Goal: Answer question/provide support: Share knowledge or assist other users

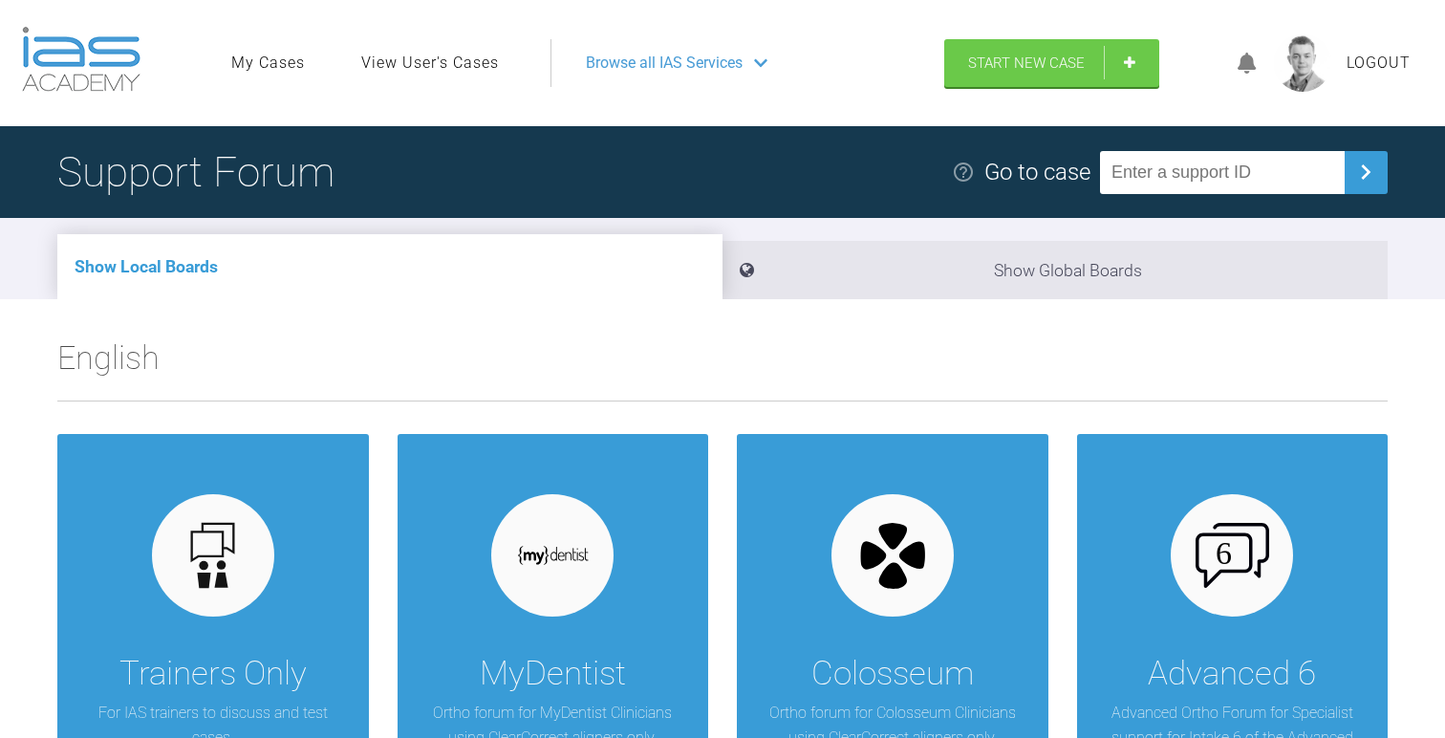
click at [404, 76] on ul "My Cases View User's Cases" at bounding box center [390, 63] width 319 height 48
click at [434, 56] on link "View User's Cases" at bounding box center [430, 63] width 138 height 25
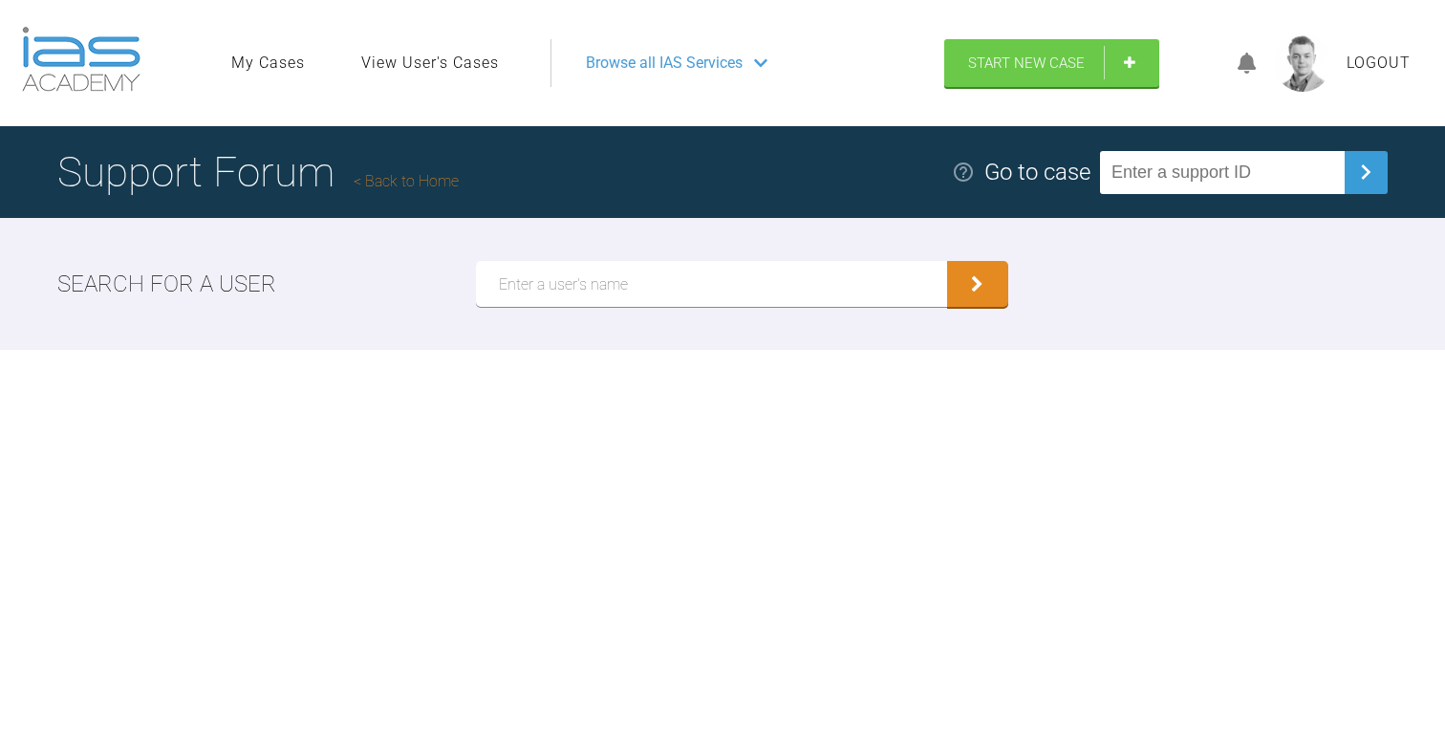
click at [579, 278] on input "text" at bounding box center [711, 284] width 471 height 46
type input "[PERSON_NAME]"
click at [947, 261] on button "submit" at bounding box center [977, 284] width 61 height 46
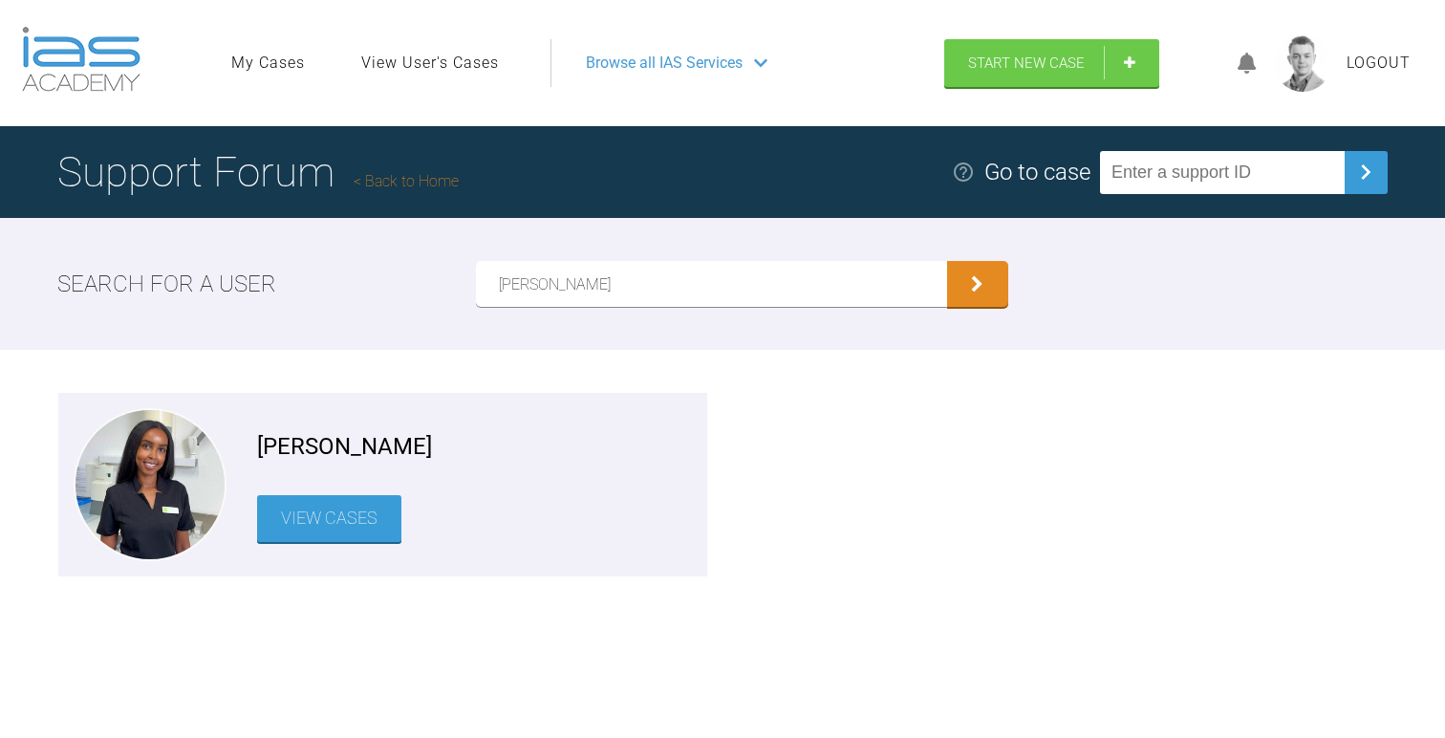
click at [329, 530] on link "View Cases" at bounding box center [329, 518] width 144 height 47
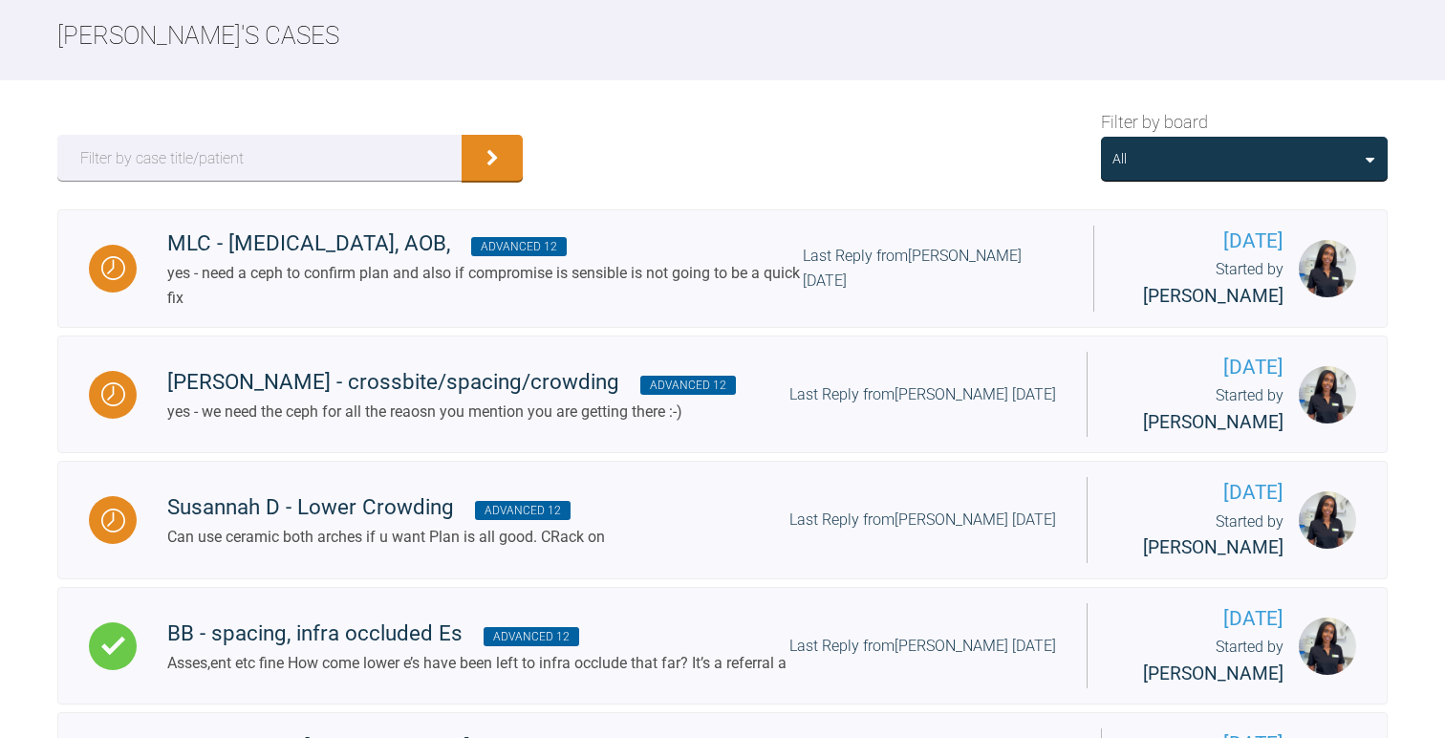
scroll to position [212, 0]
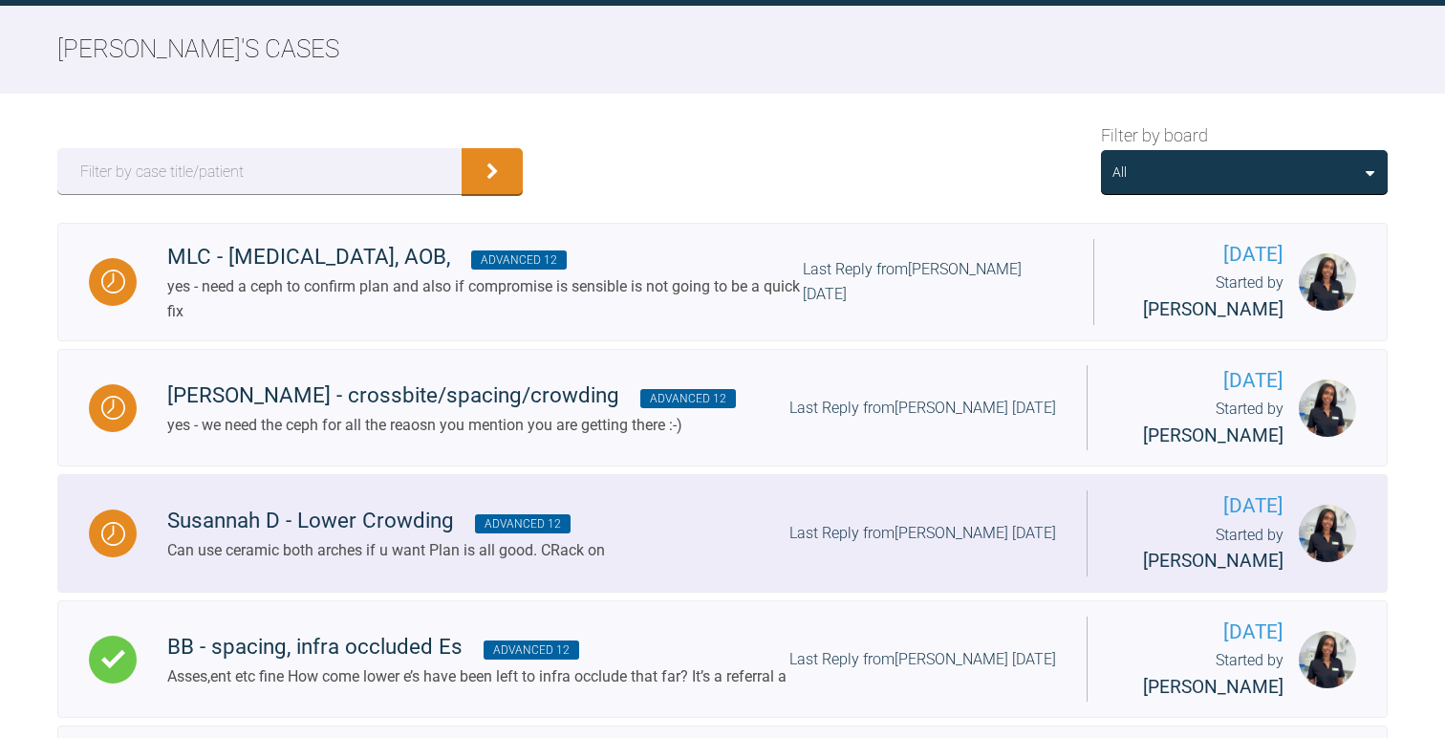
click at [732, 533] on div "Susannah D - Lower Crowding Advanced 12 Can use ceramic both arches if u want P…" at bounding box center [612, 533] width 950 height 58
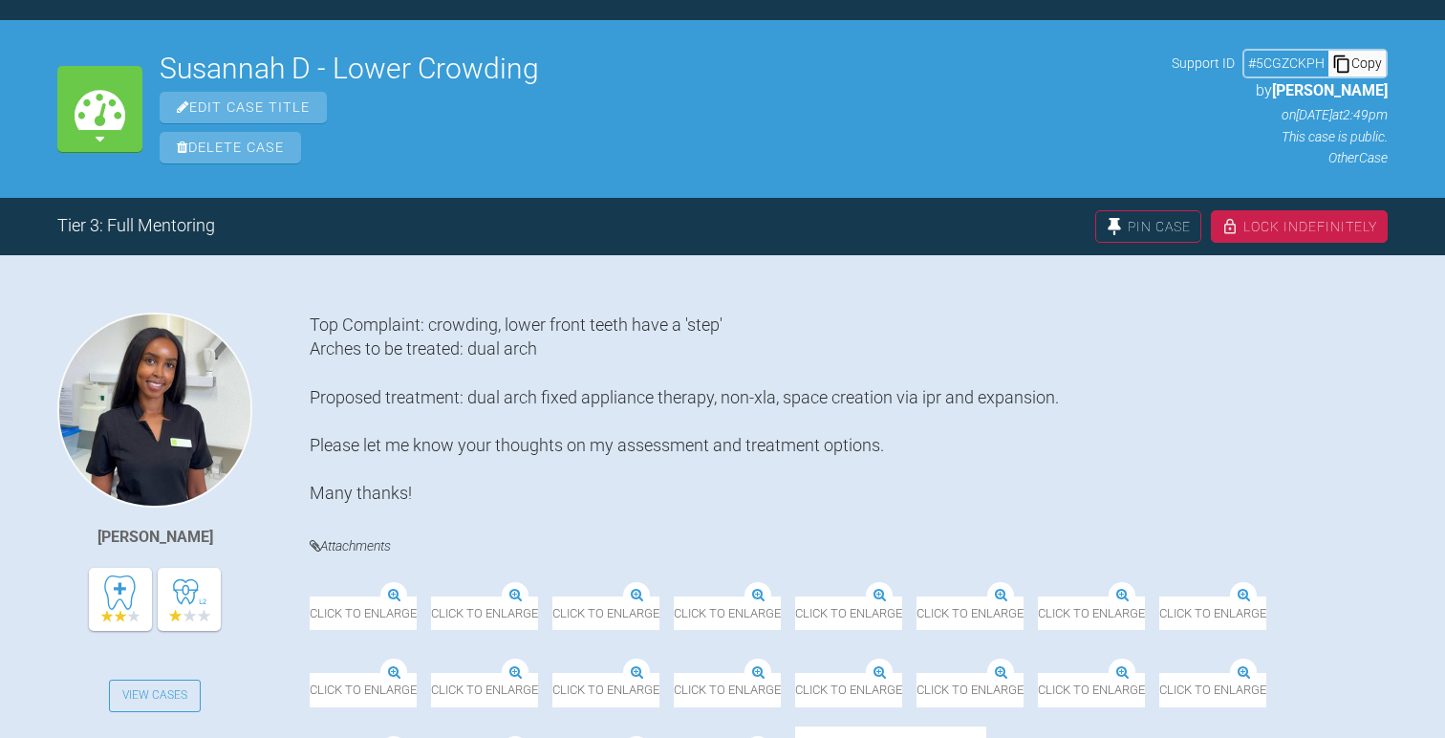
scroll to position [212, 0]
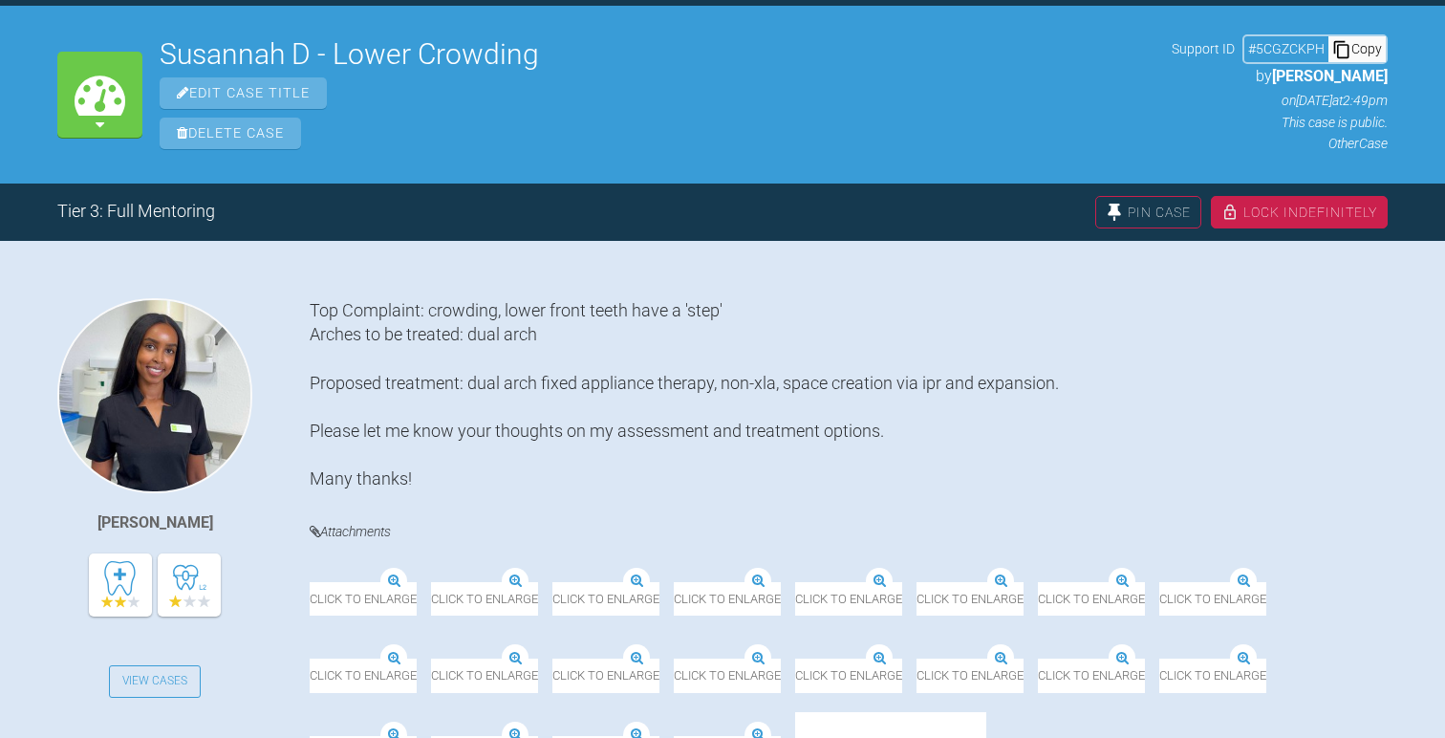
click at [1345, 46] on icon at bounding box center [1342, 49] width 19 height 19
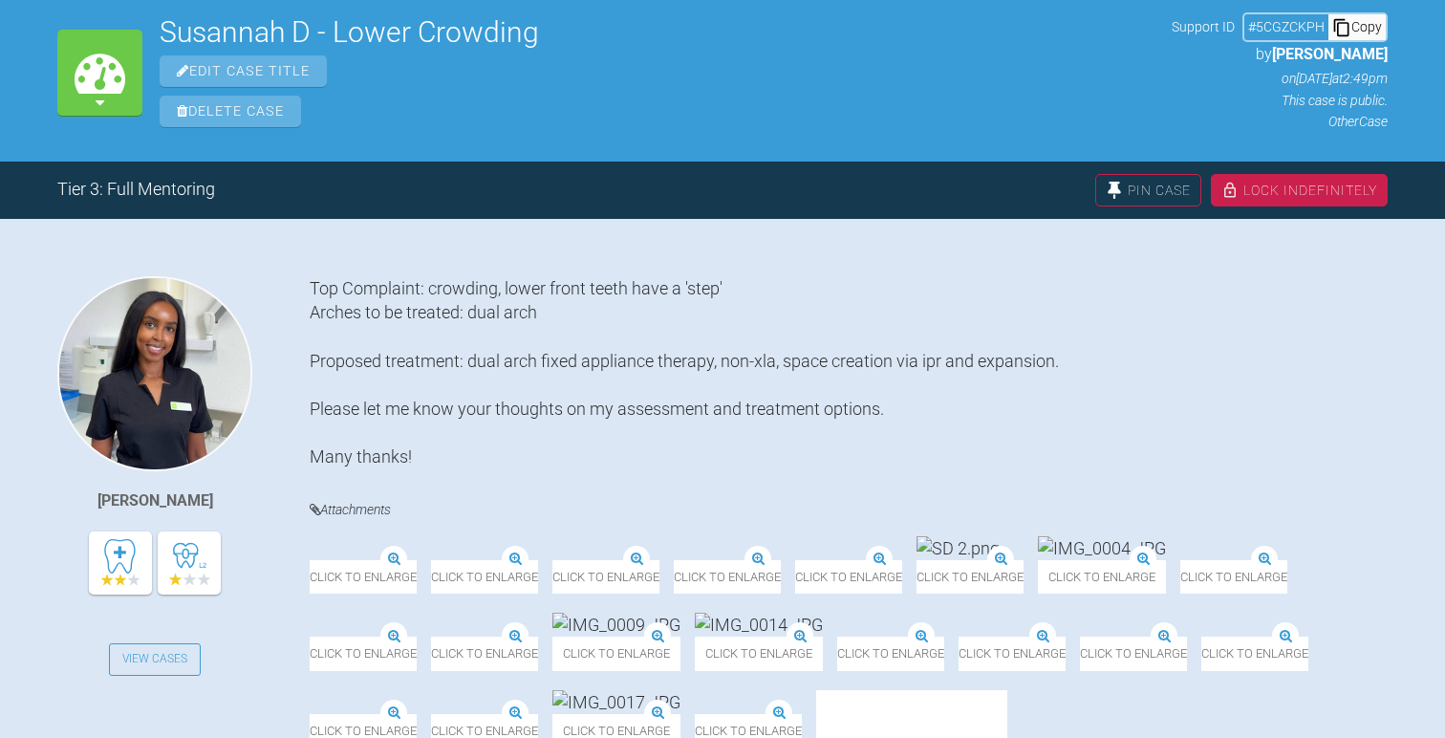
scroll to position [225, 0]
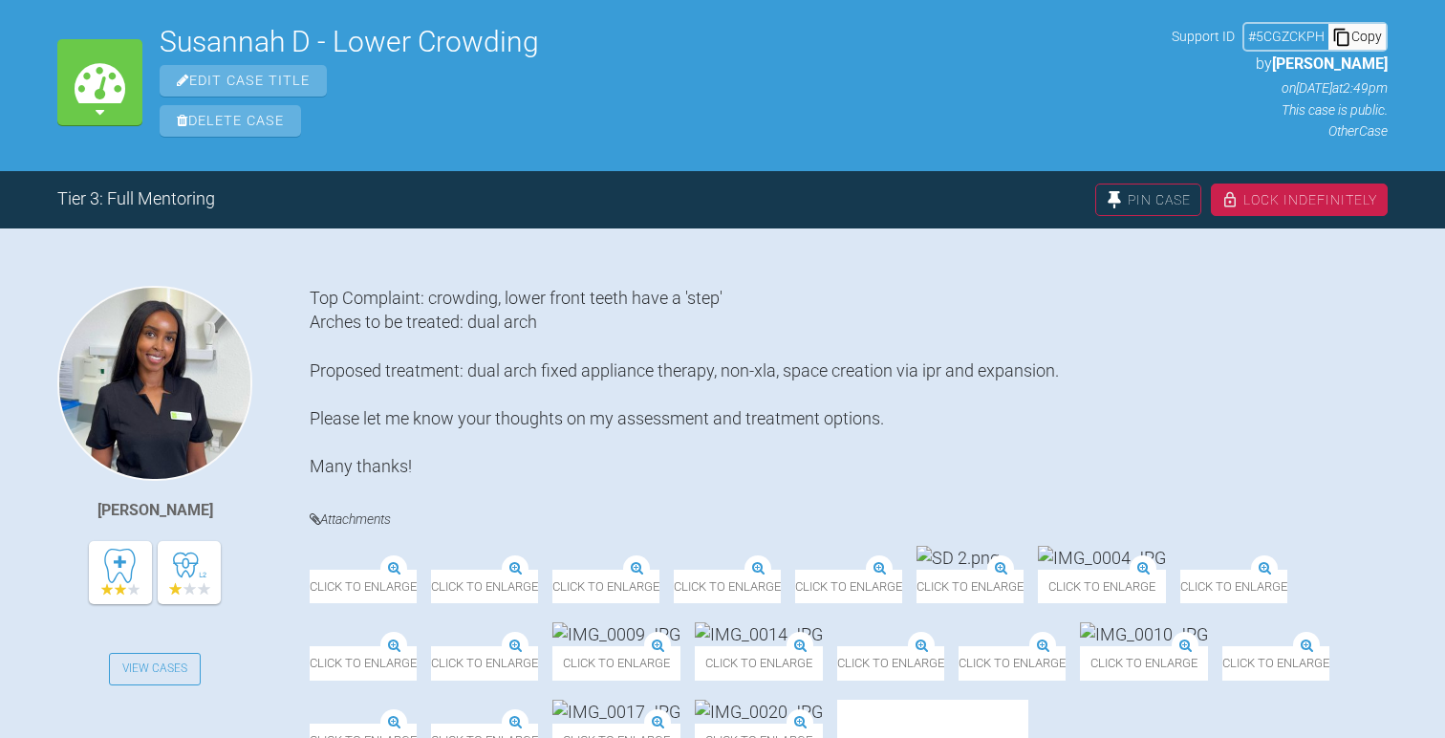
scroll to position [212, 0]
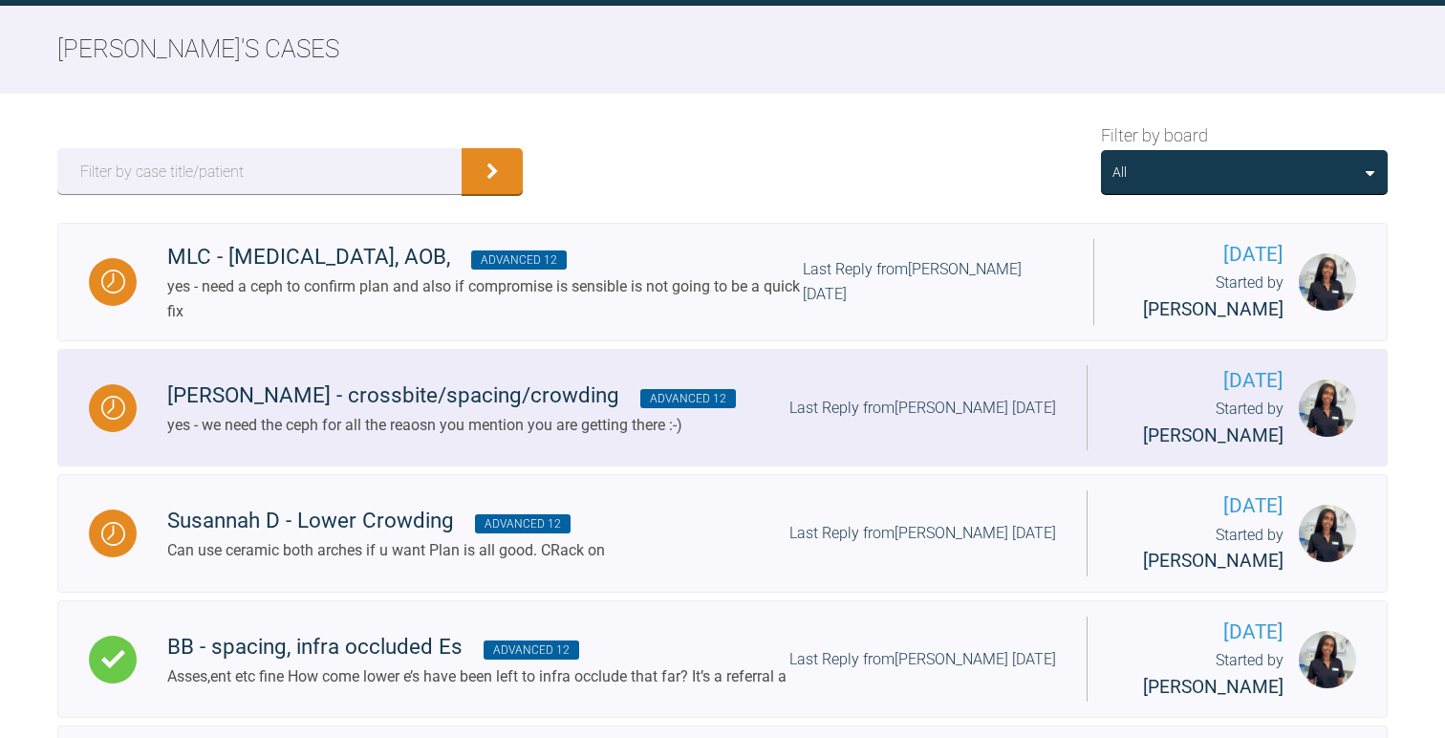
click at [317, 427] on div "yes - we need the ceph for all the reaosn you mention you are getting there :-)" at bounding box center [451, 425] width 569 height 25
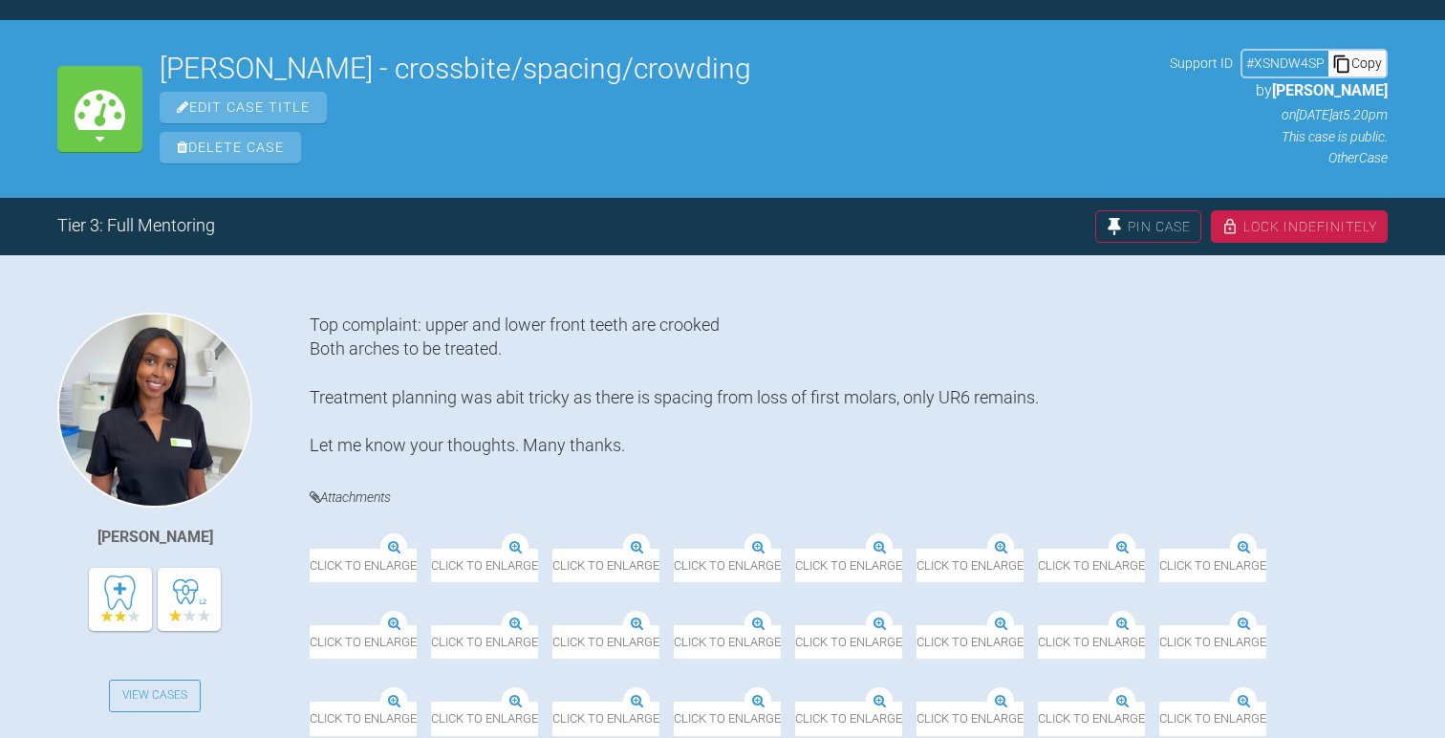
scroll to position [212, 0]
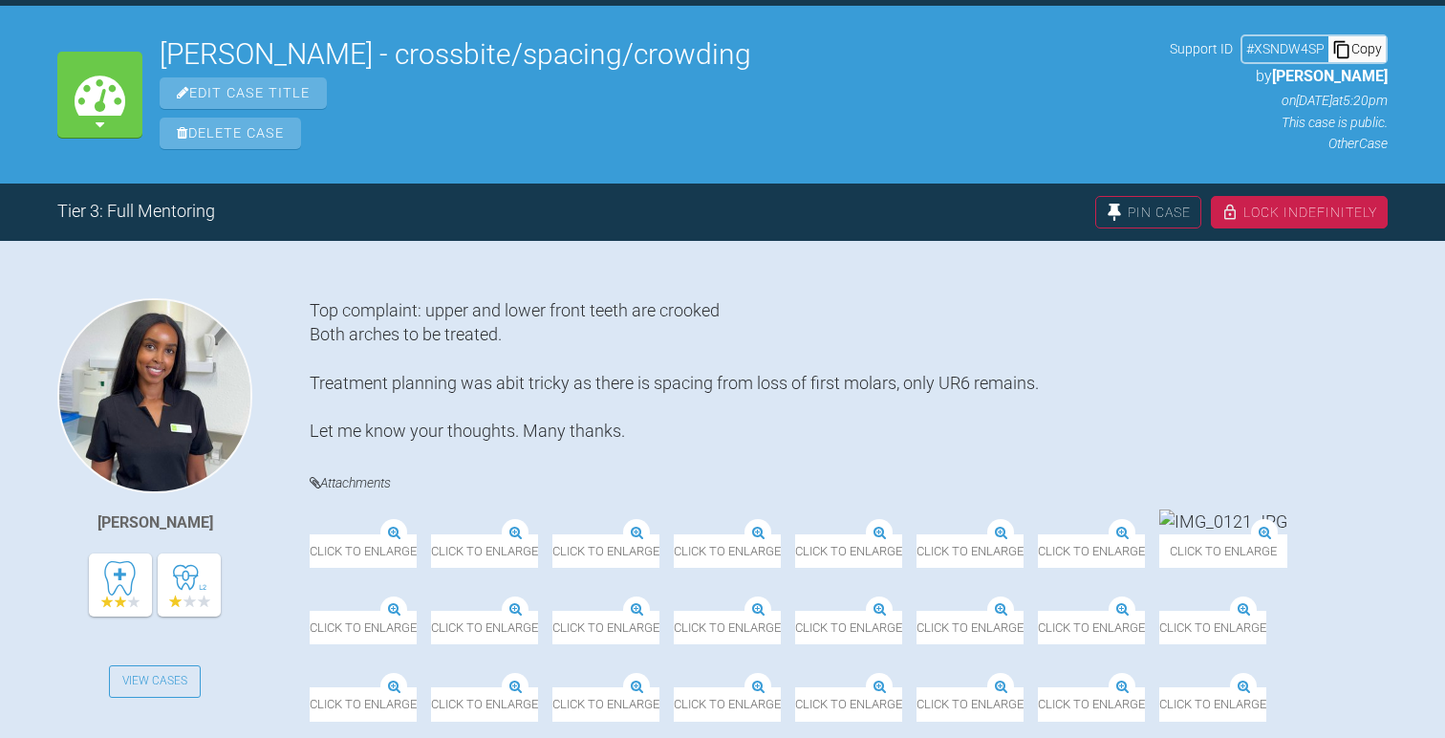
click at [1377, 47] on div "Copy" at bounding box center [1357, 48] width 57 height 25
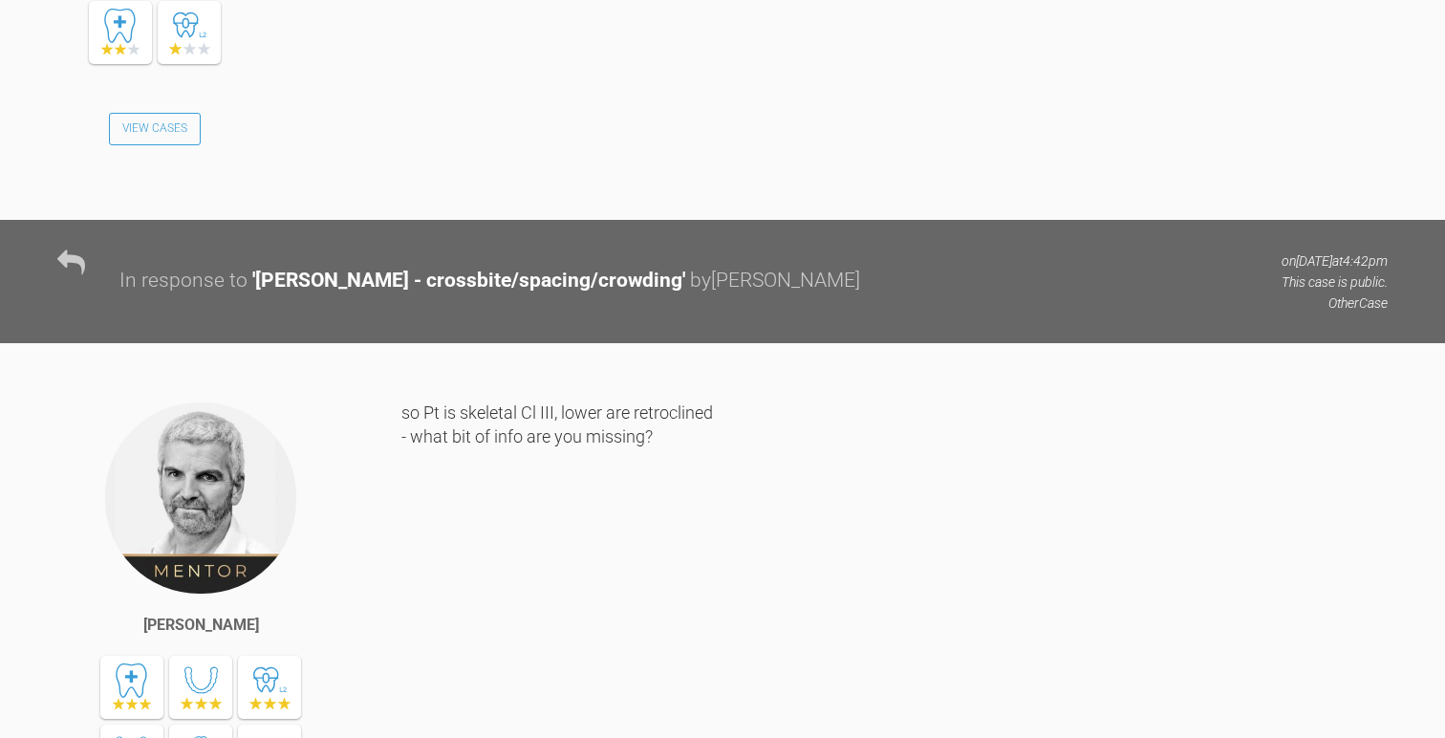
scroll to position [9685, 0]
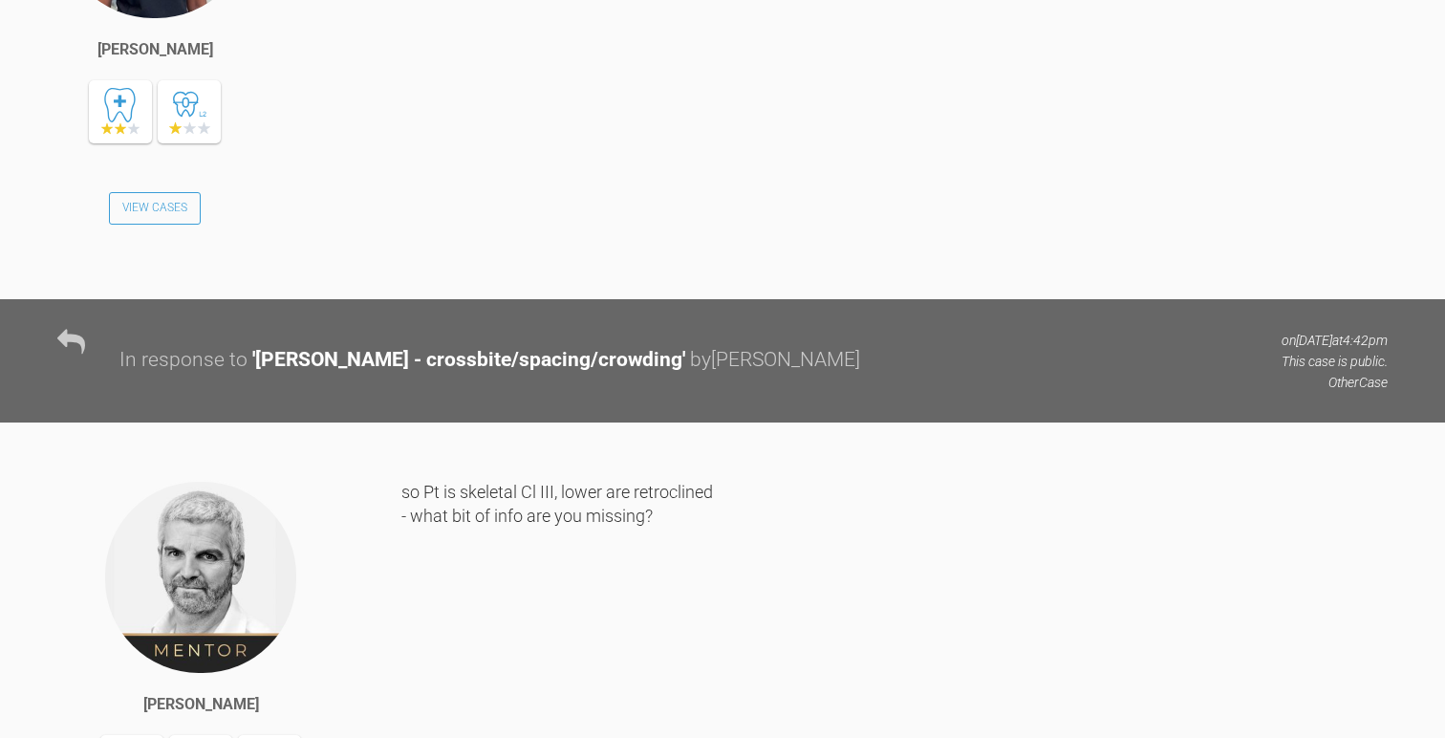
scroll to position [212, 0]
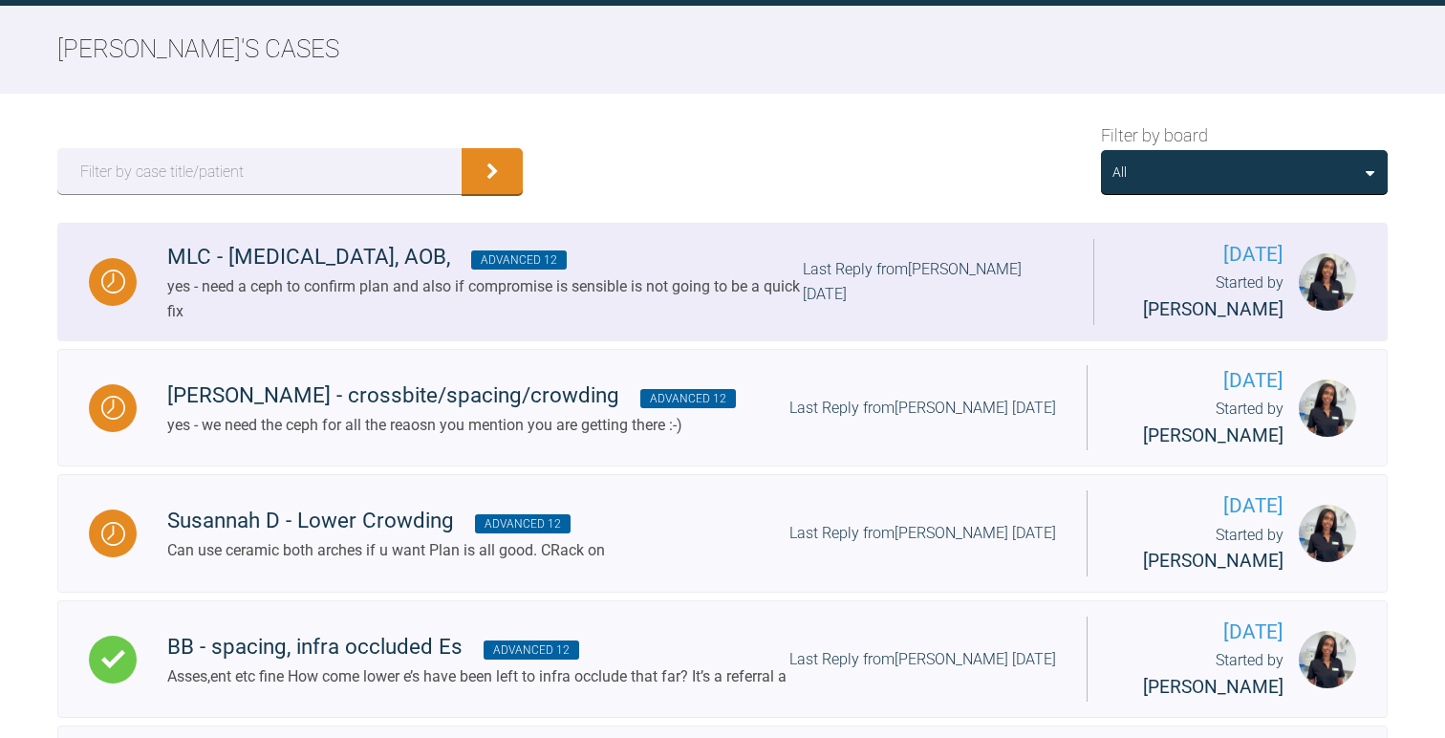
click at [316, 277] on div "yes - need a ceph to confirm plan and also if compromise is sensible is not goi…" at bounding box center [485, 298] width 636 height 49
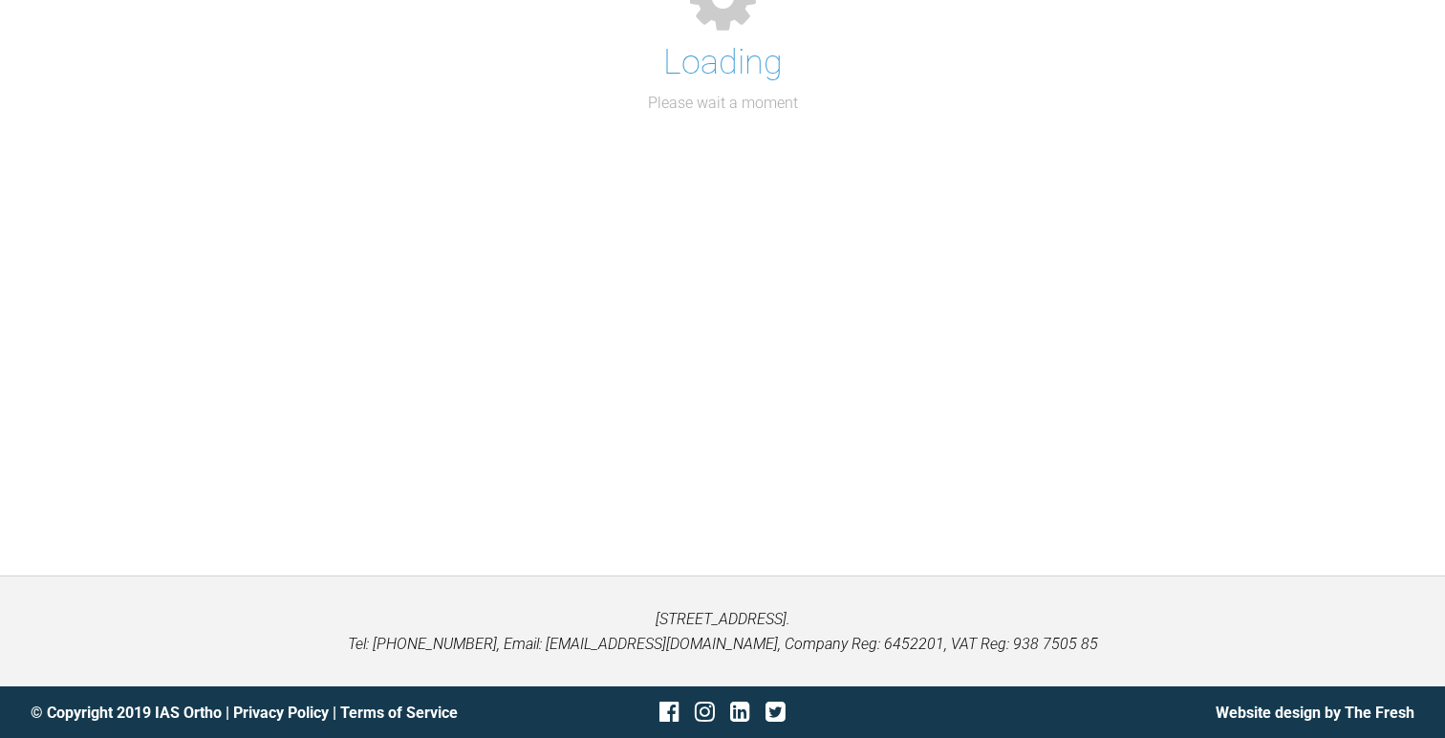
scroll to position [212, 0]
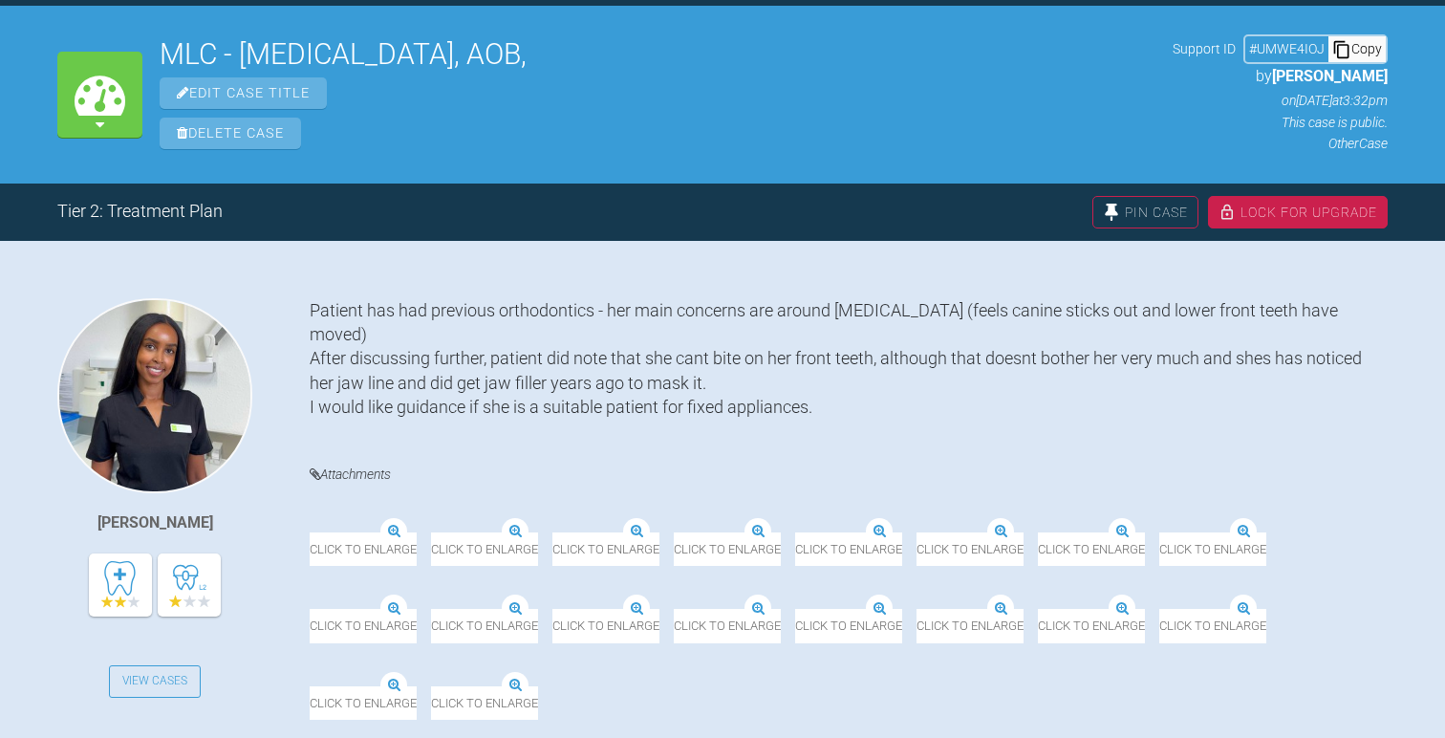
click at [1367, 46] on div "Copy" at bounding box center [1357, 48] width 57 height 25
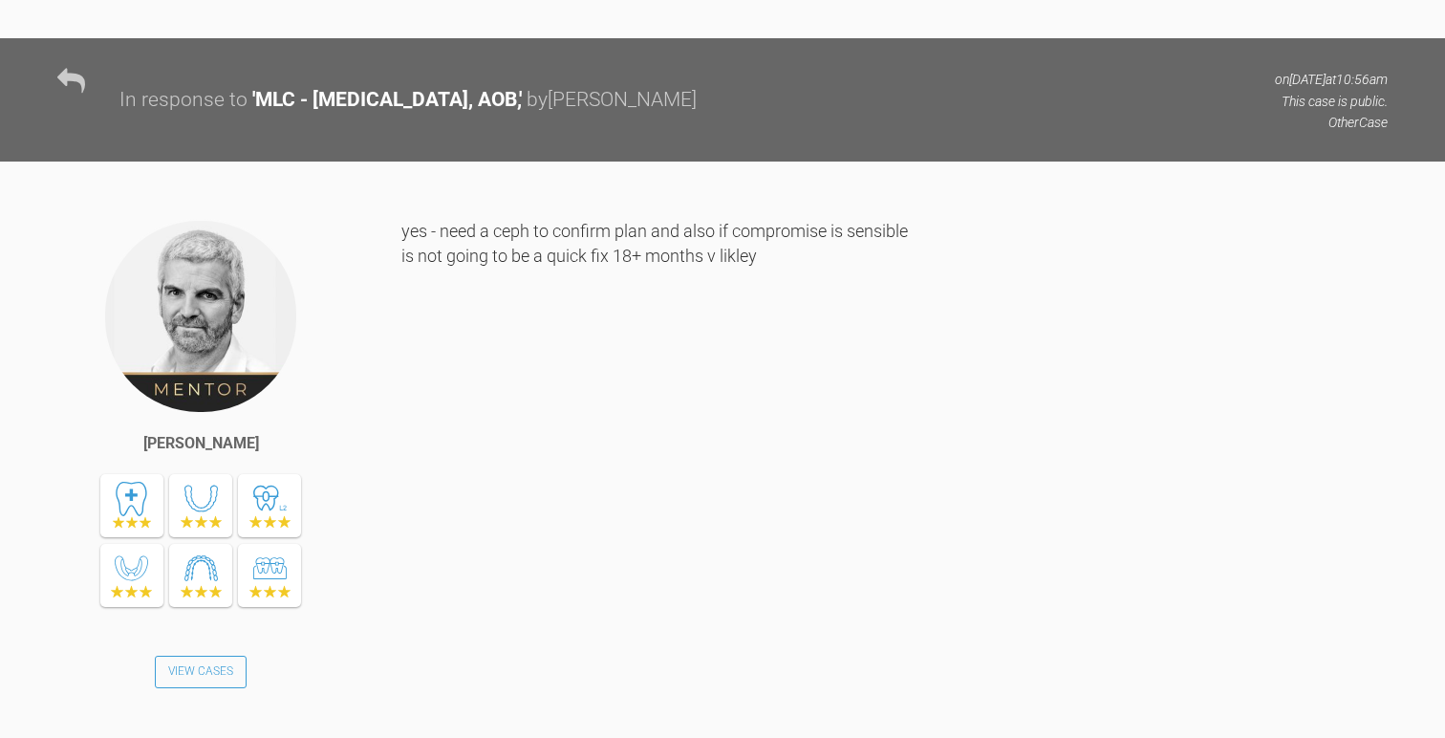
scroll to position [5005, 0]
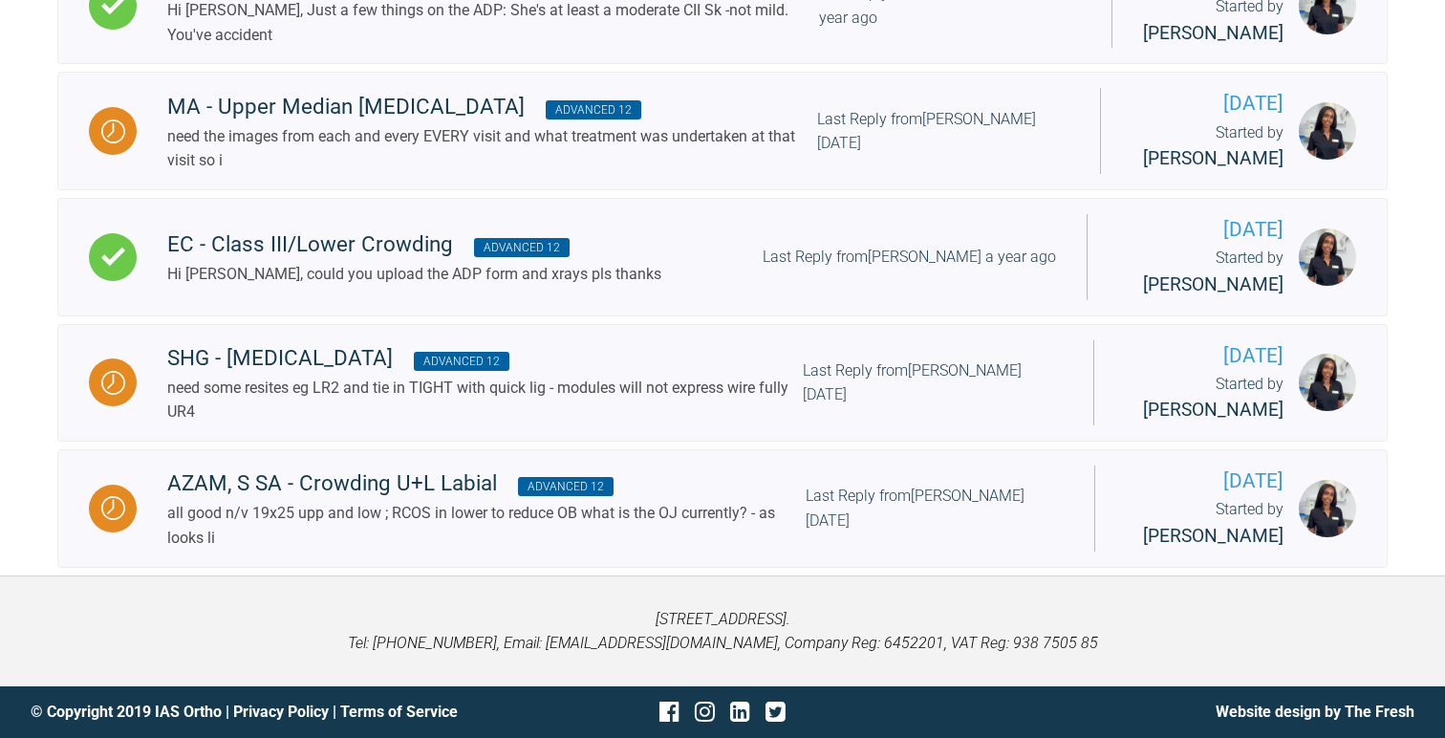
scroll to position [212, 0]
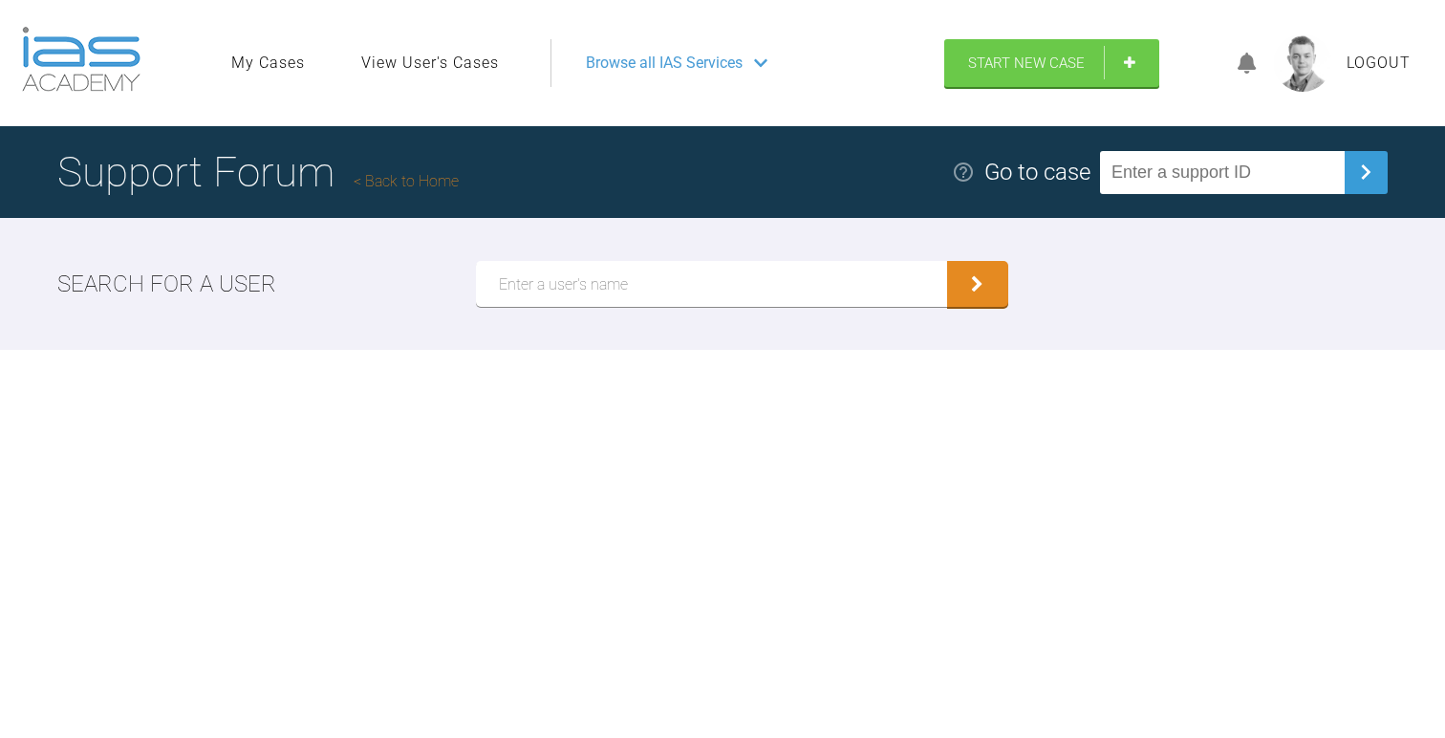
click at [1242, 170] on input "text" at bounding box center [1222, 172] width 245 height 43
paste input "NSBNVBNU"
type input "NSBNVBNU"
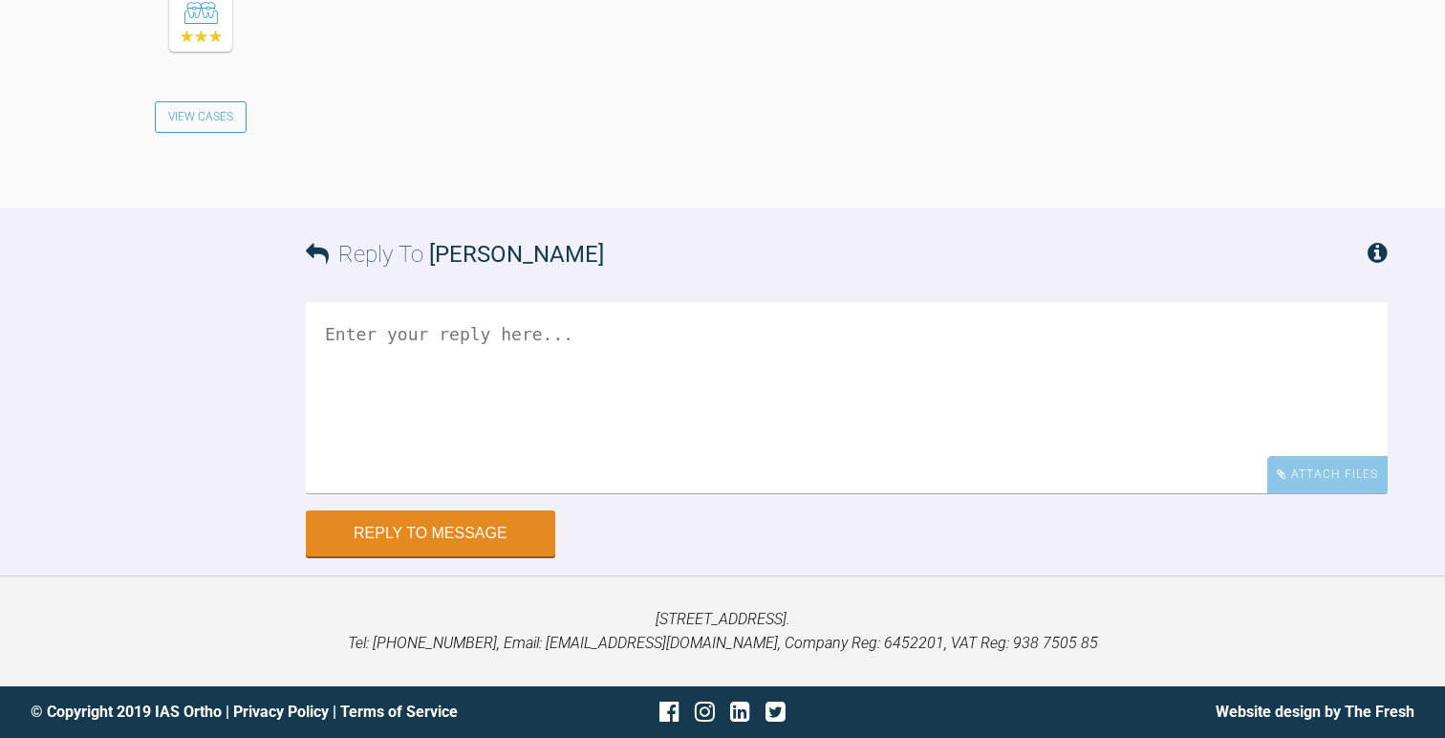
scroll to position [1746, 0]
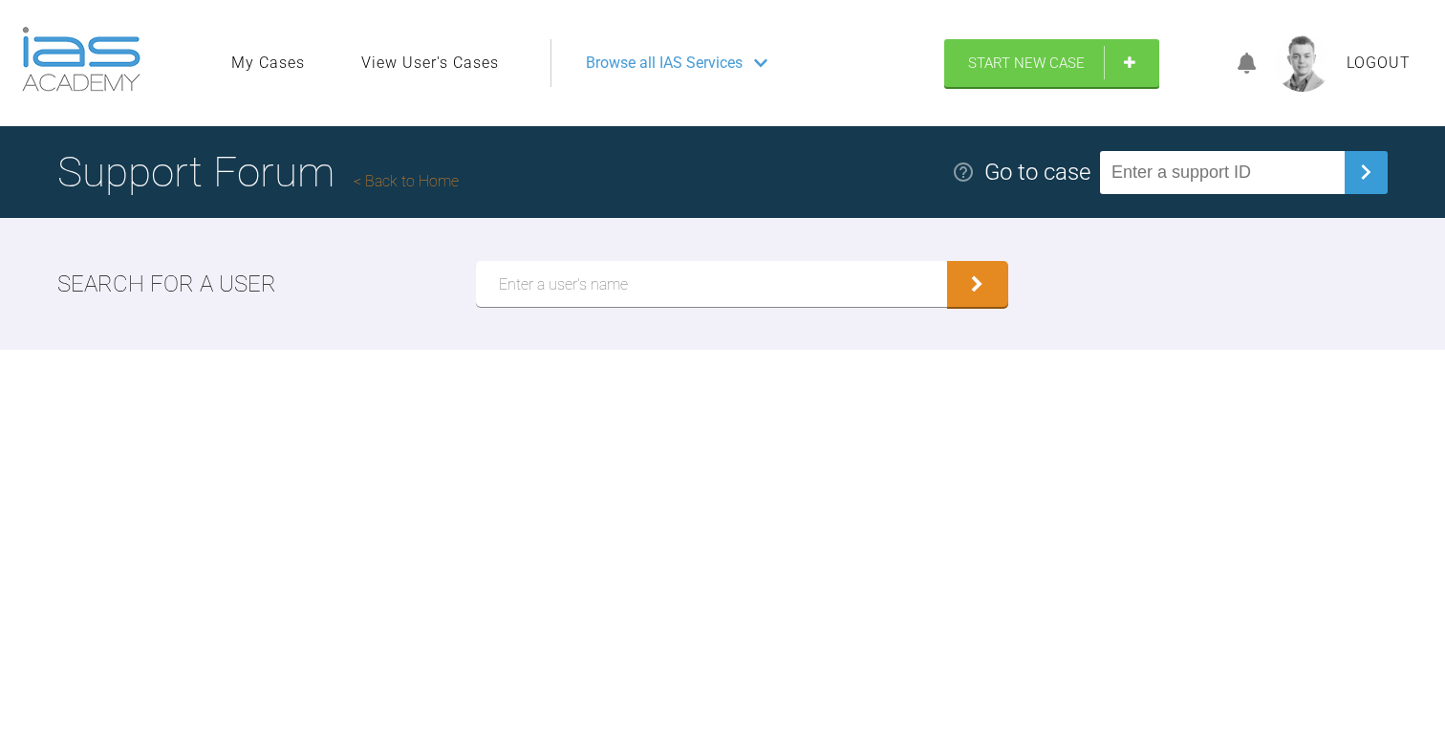
click at [1225, 156] on input "text" at bounding box center [1222, 172] width 245 height 43
paste input "G2URADSY"
type input "G2URADSY"
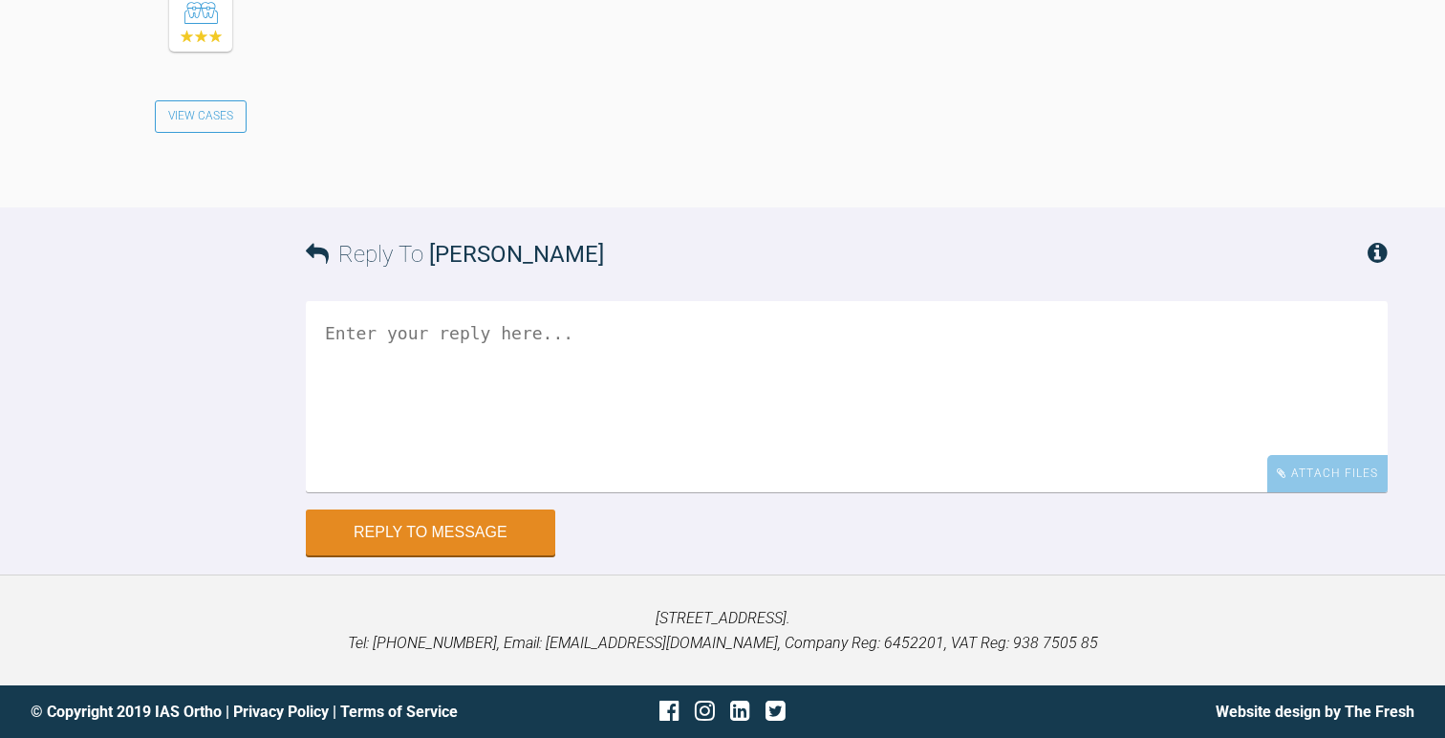
scroll to position [1662, 0]
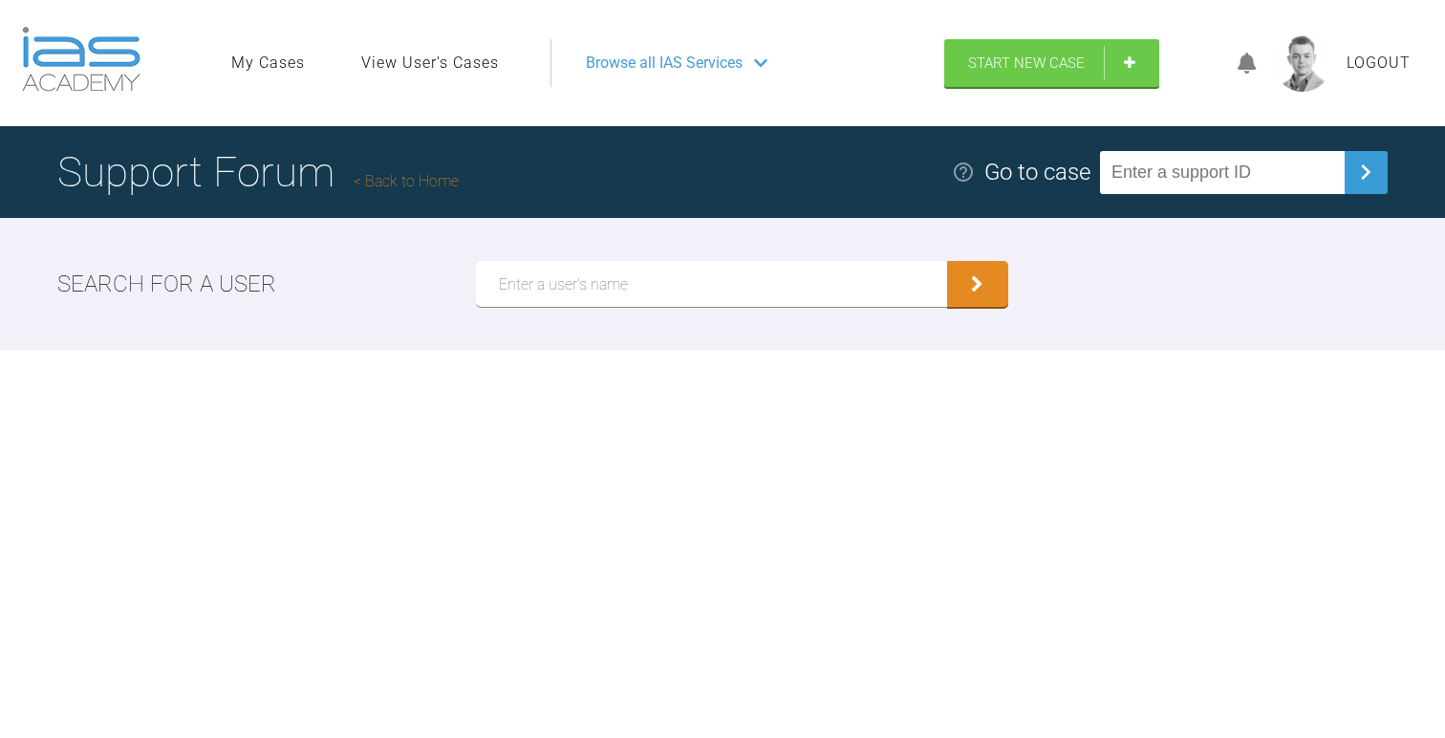
click at [1185, 179] on input "text" at bounding box center [1222, 172] width 245 height 43
paste input "WWYQNG4K"
type input "WWYQNG4K"
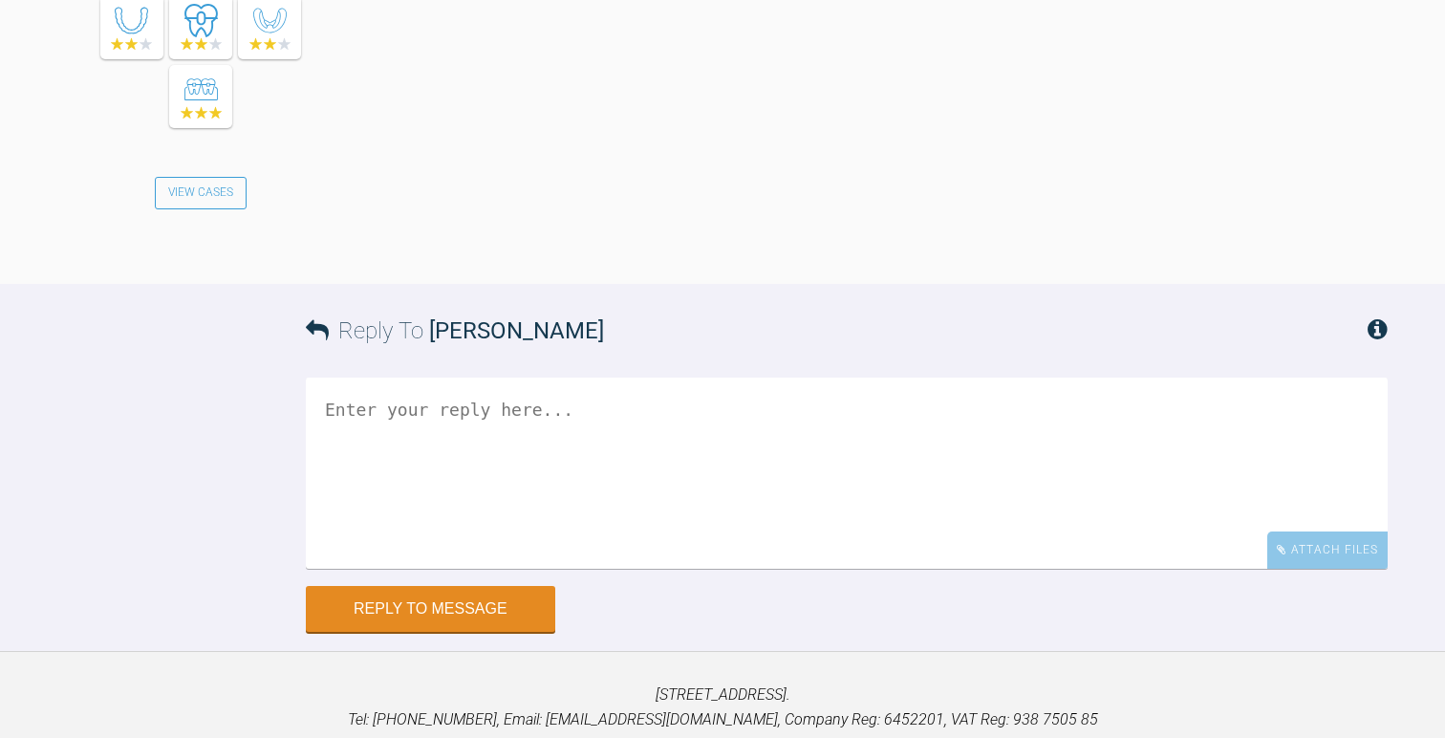
scroll to position [4362, 0]
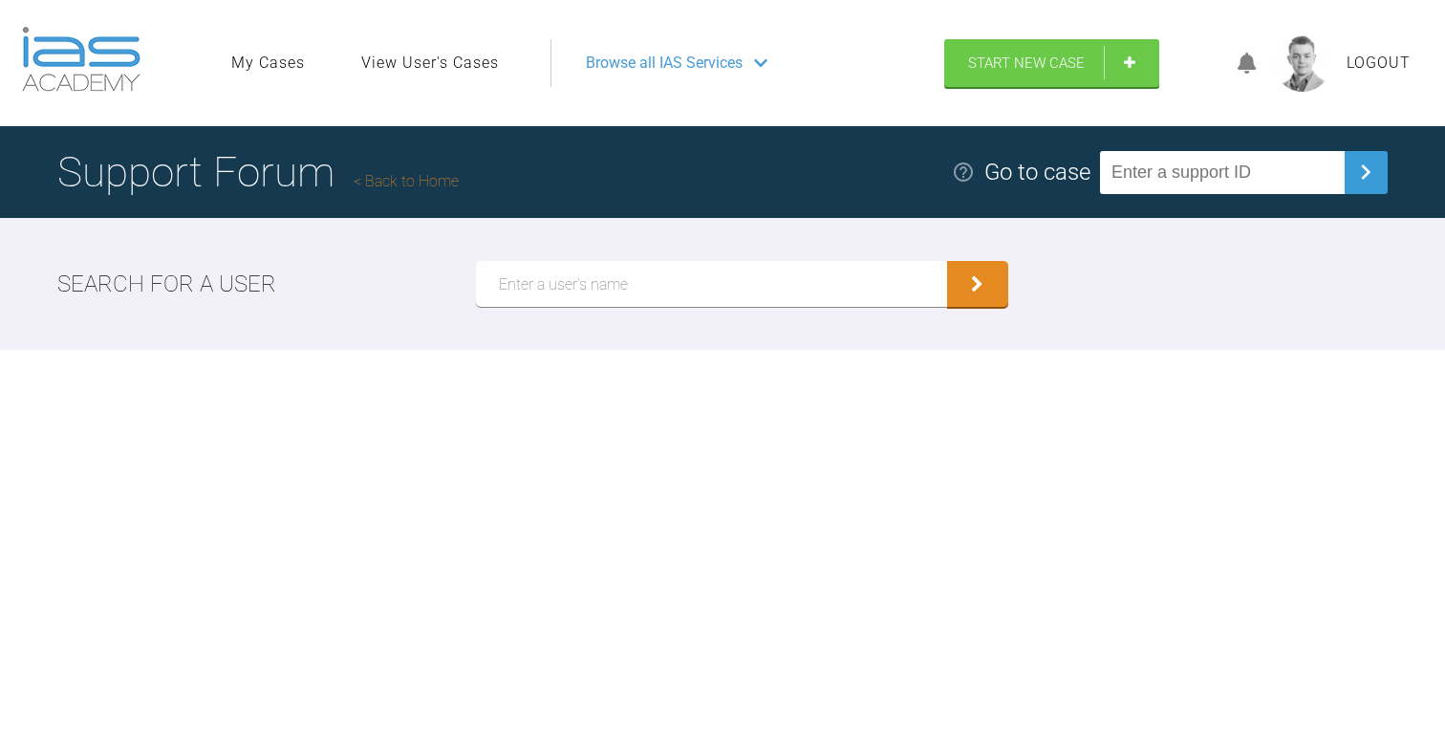
click at [1226, 154] on input "text" at bounding box center [1222, 172] width 245 height 43
paste input "KJBBUIPM"
type input "KJBBUIPM"
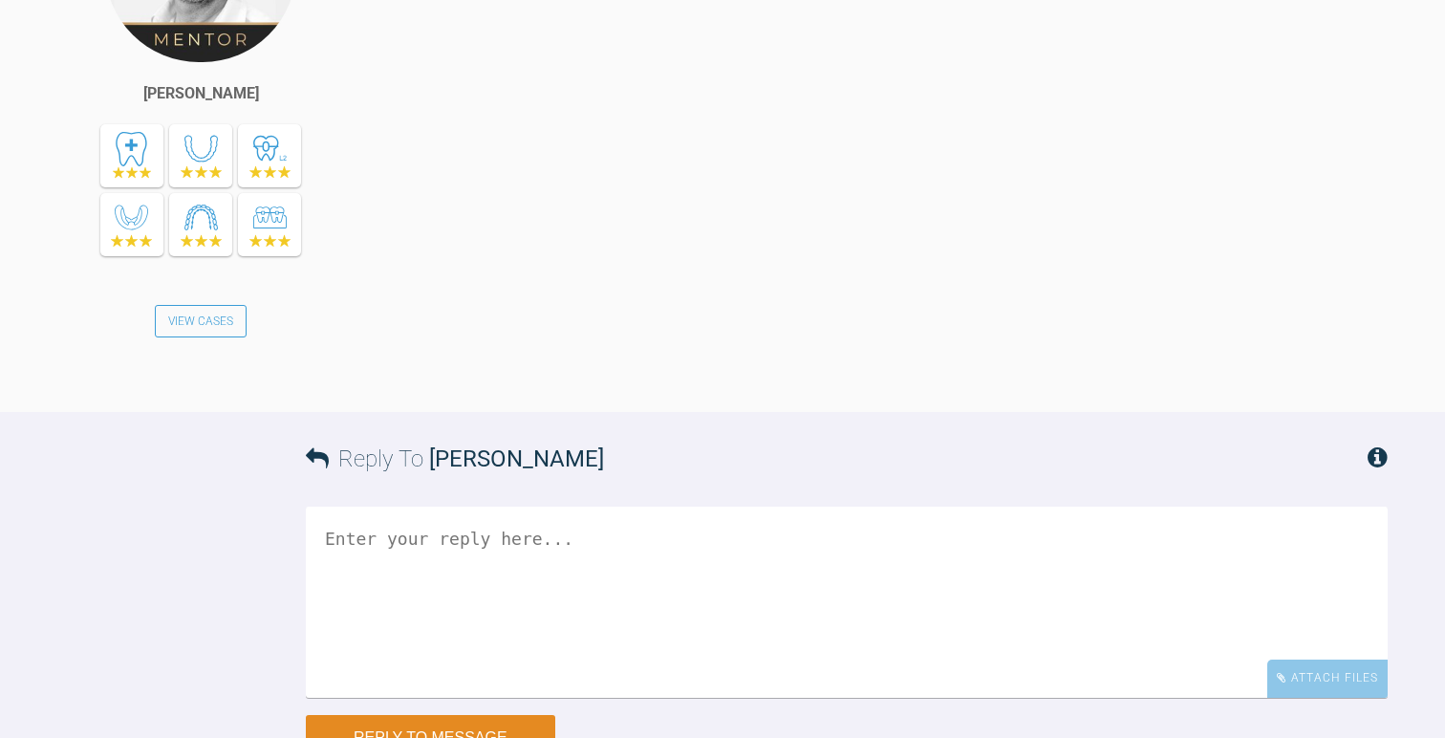
scroll to position [3935, 0]
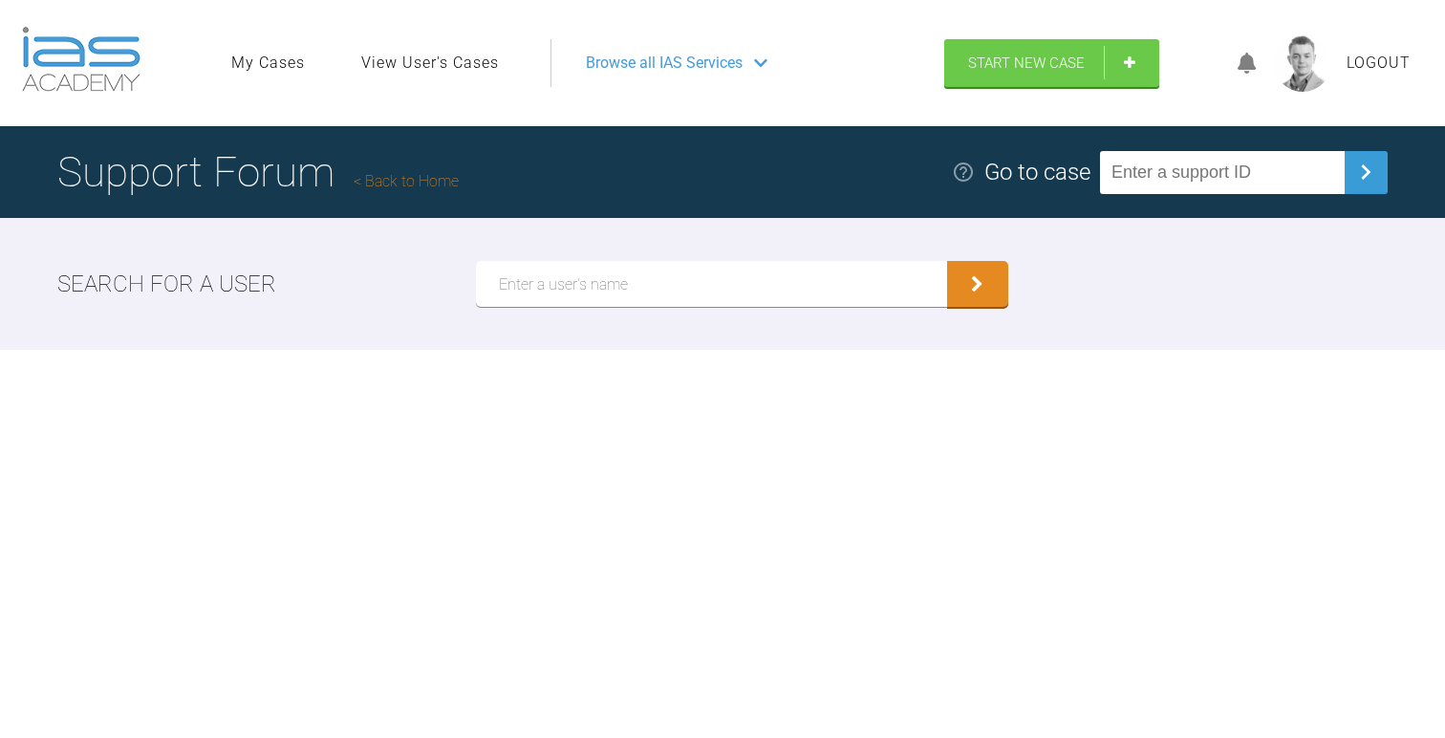
click at [1226, 186] on input "text" at bounding box center [1222, 172] width 245 height 43
paste input "74N38VTT"
type input "74N38VTT"
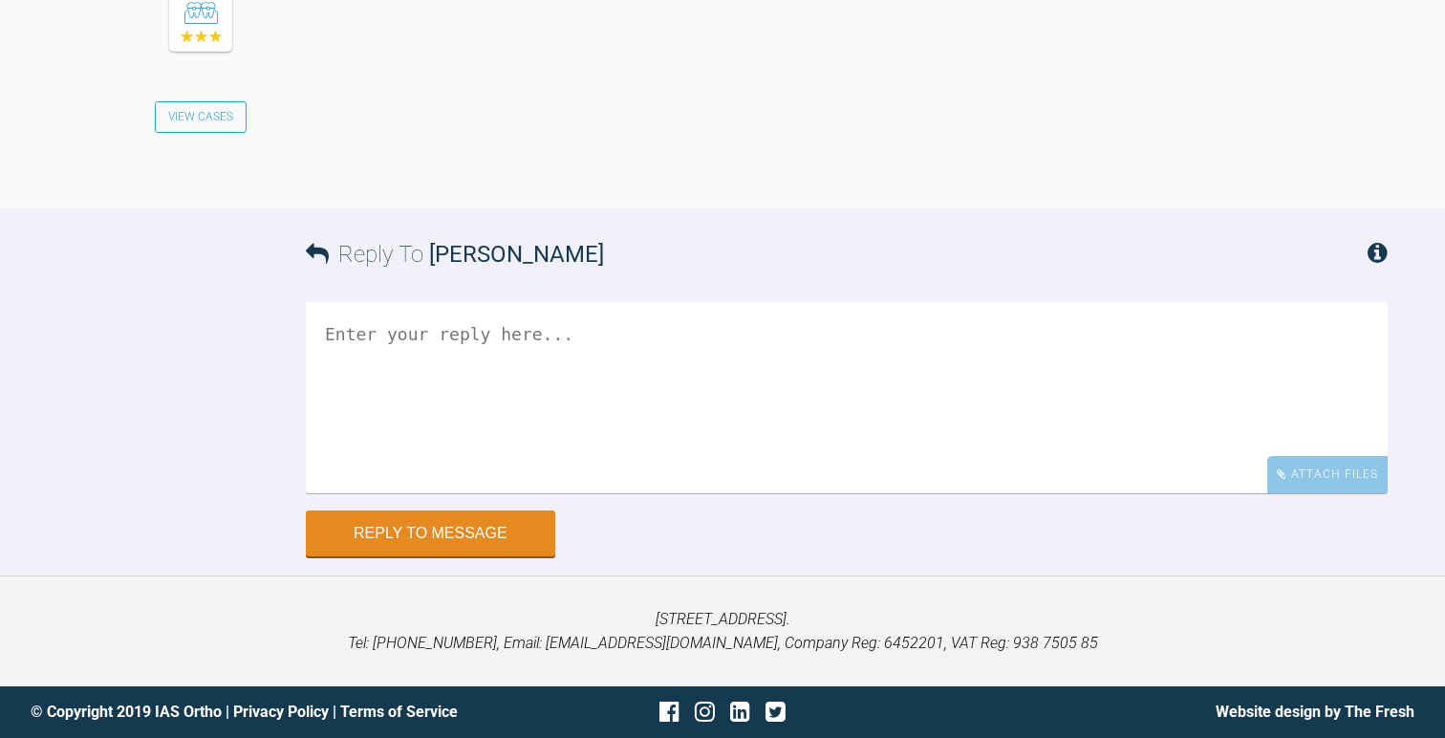
scroll to position [3114, 0]
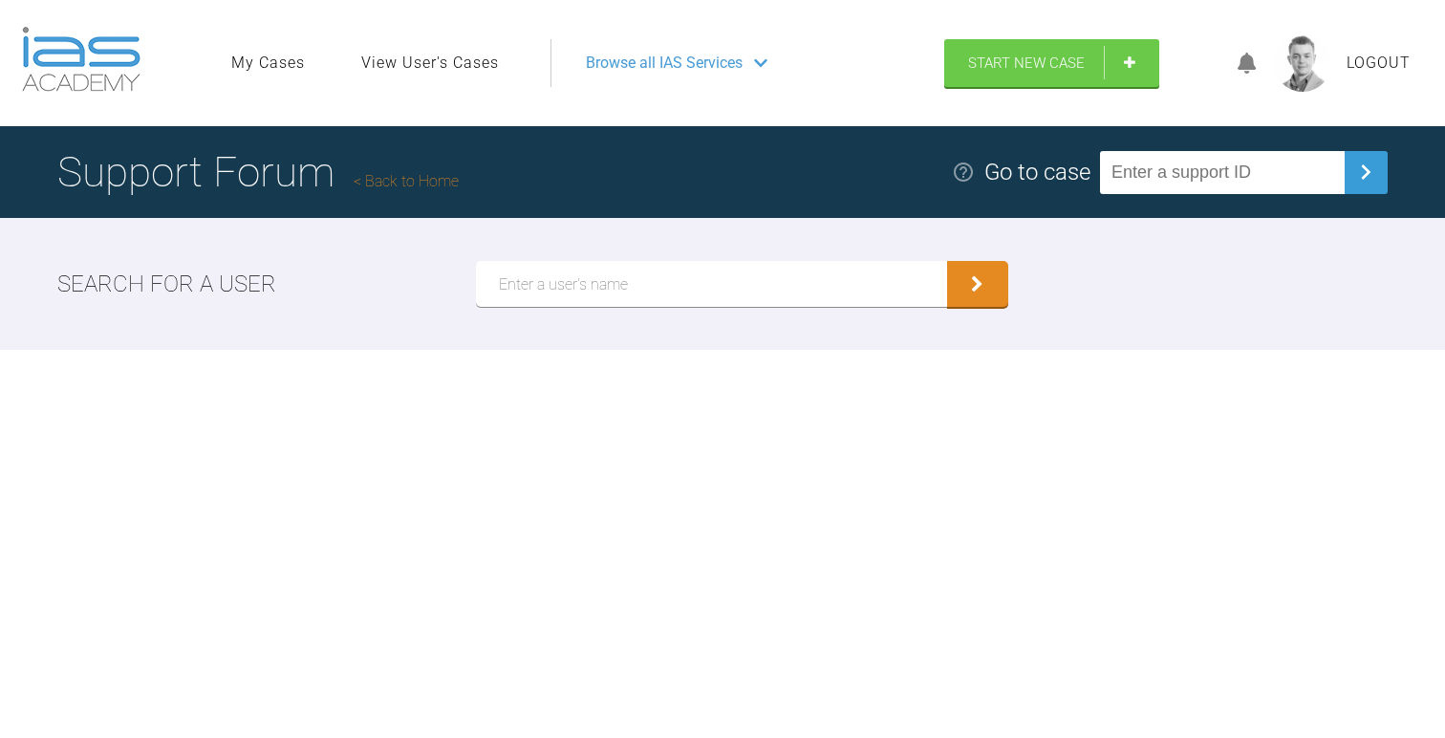
click at [1189, 184] on input "text" at bounding box center [1222, 172] width 245 height 43
paste input "OWIDM9M1"
type input "OWIDM9M1"
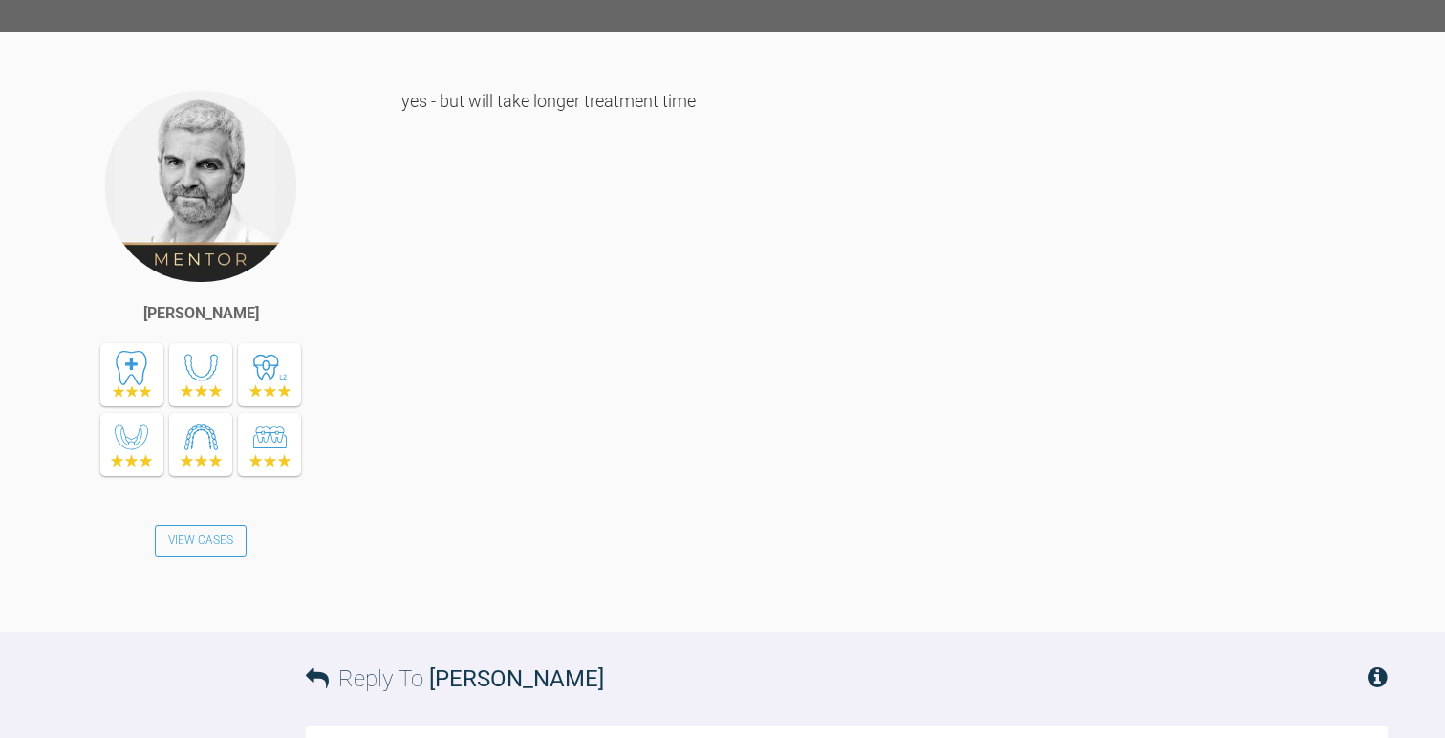
scroll to position [2466, 0]
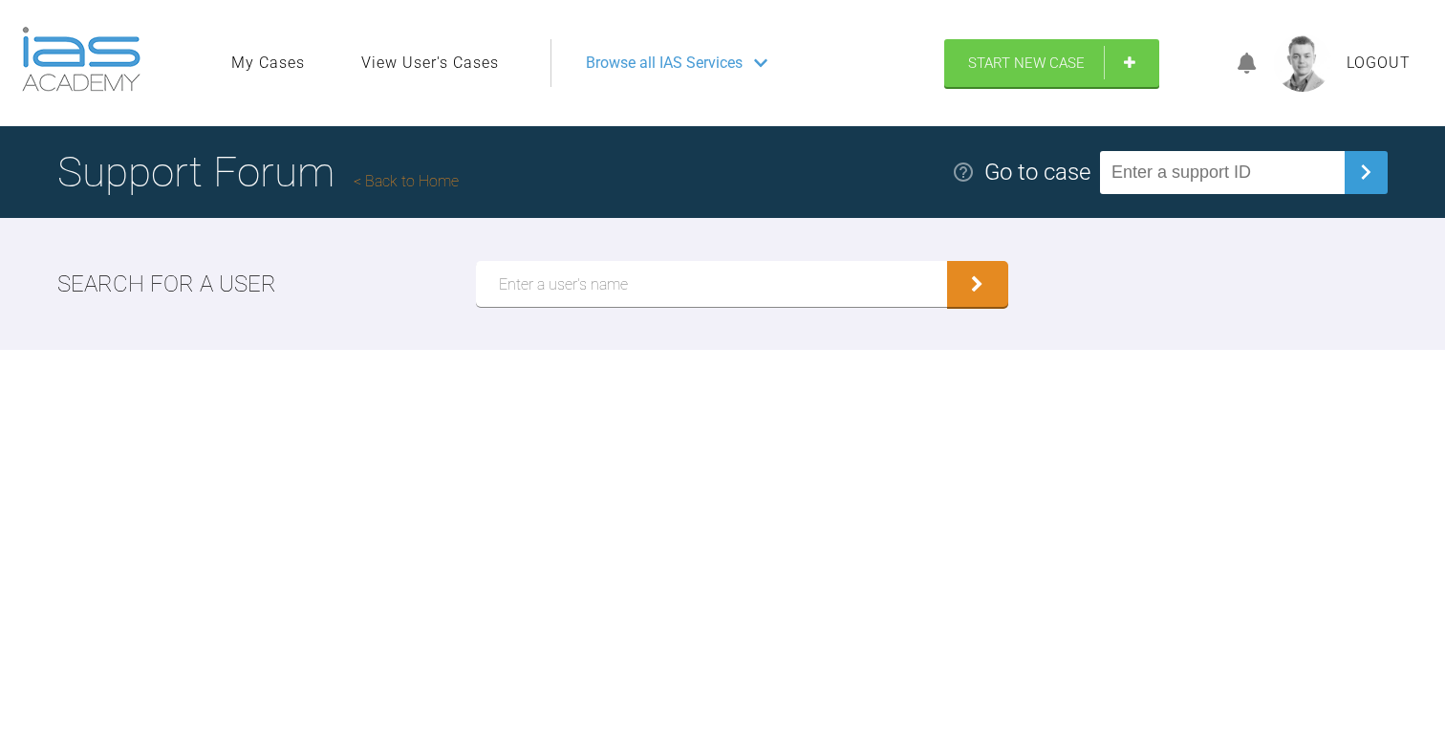
click at [1279, 165] on input "text" at bounding box center [1222, 172] width 245 height 43
paste input "L1DGAOFR"
type input "L1DGAOFR"
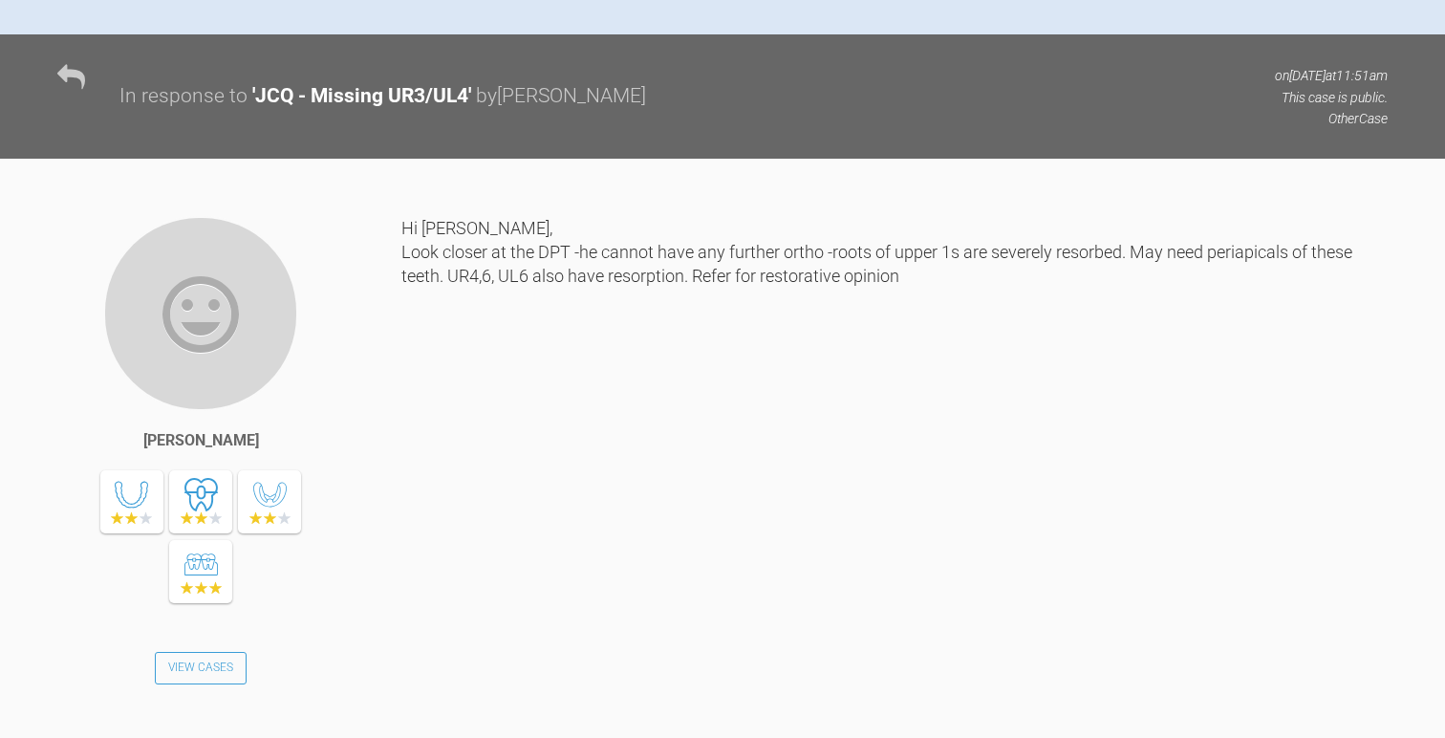
scroll to position [1456, 0]
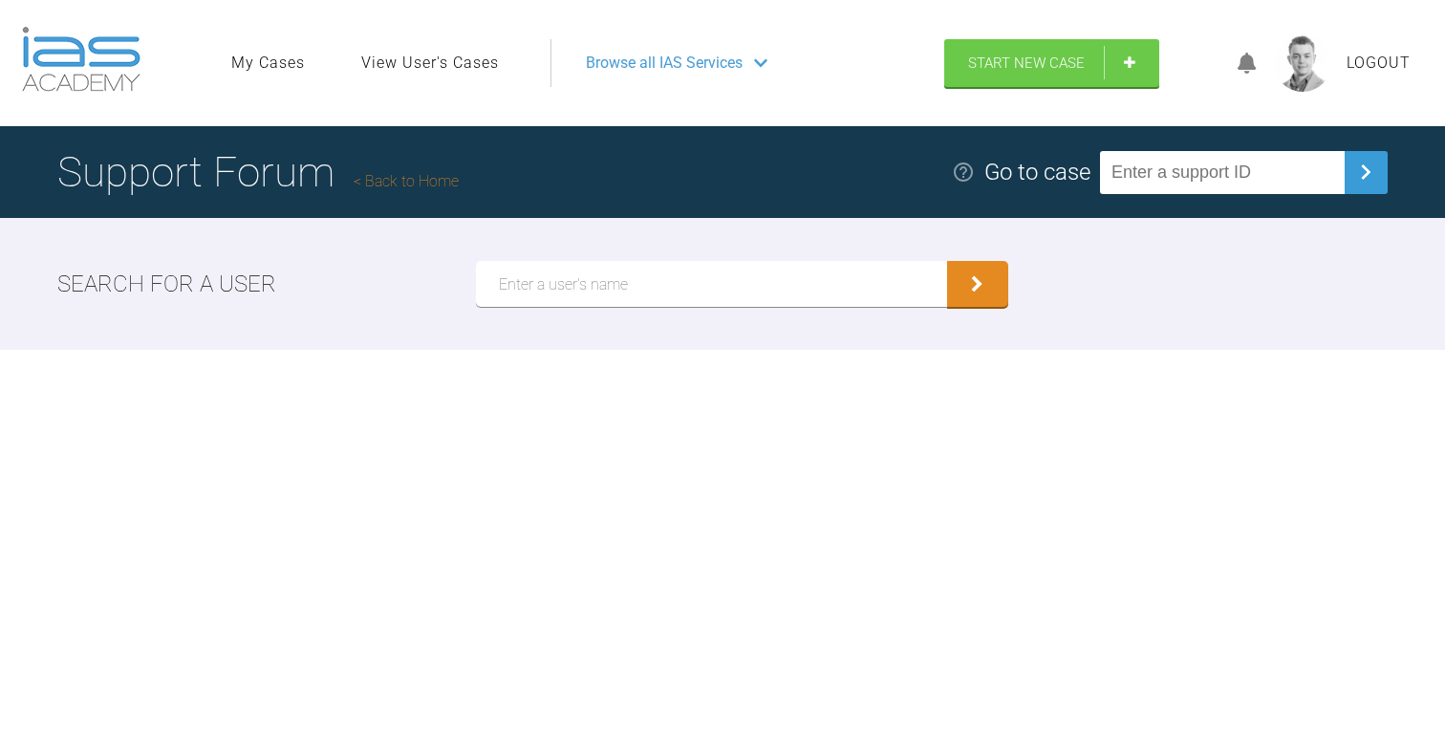
click at [1193, 180] on input "text" at bounding box center [1222, 172] width 245 height 43
paste input "P3ZEQBLS"
type input "P3ZEQBLS"
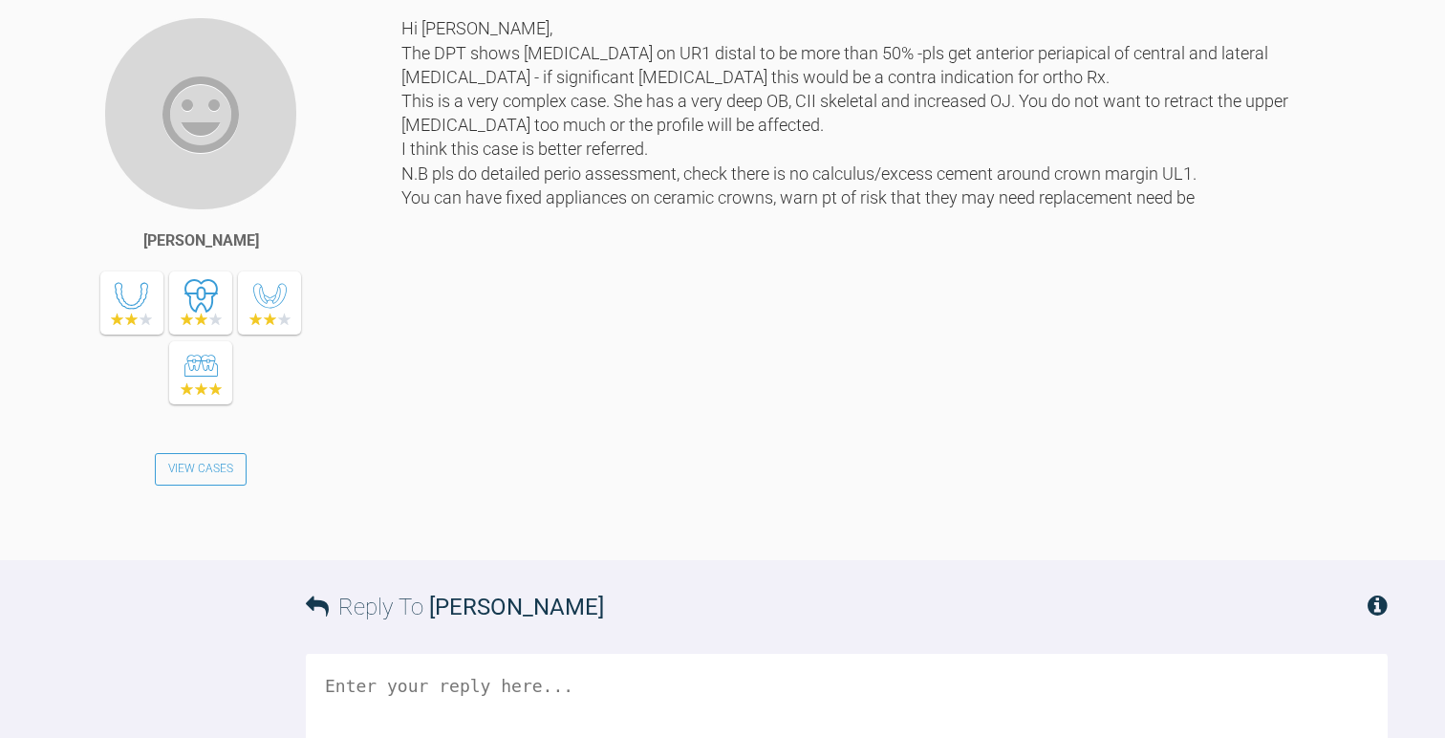
scroll to position [3403, 0]
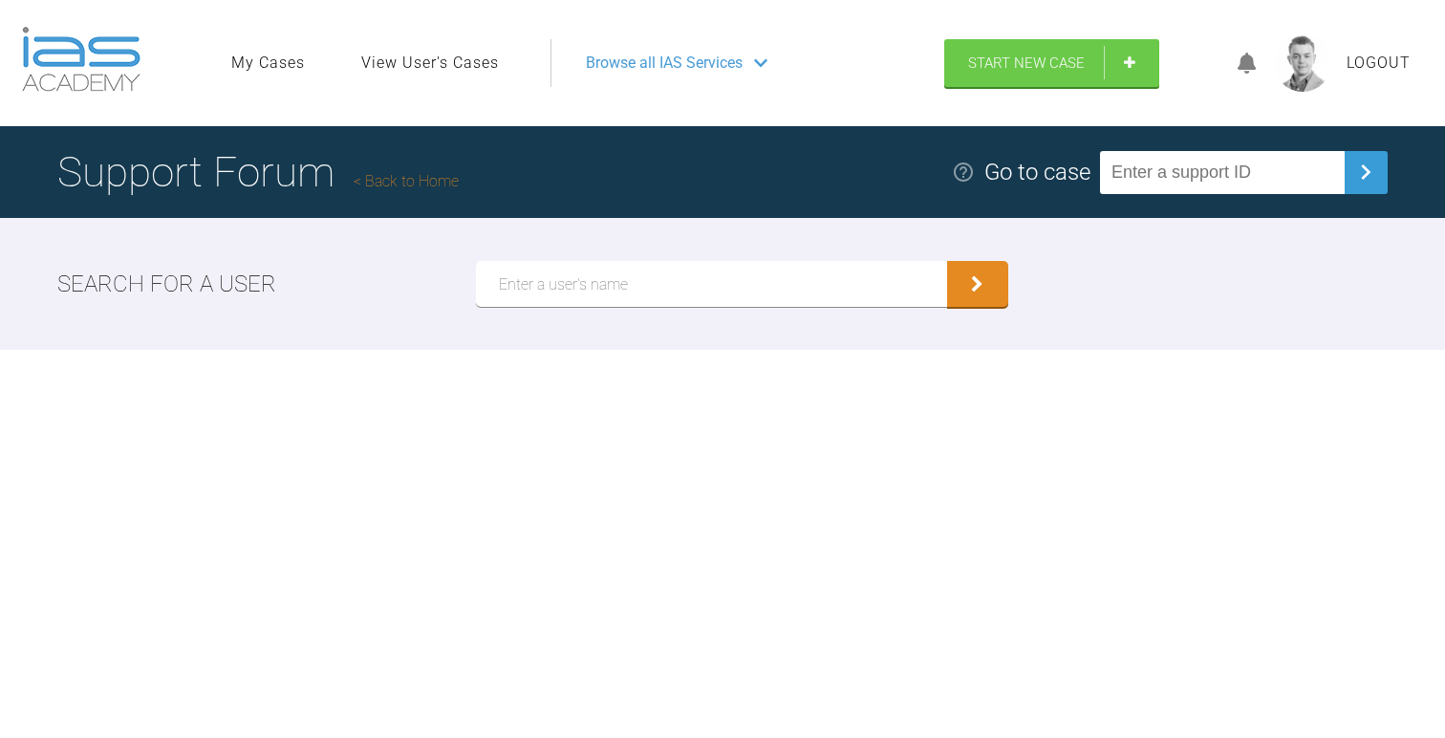
click at [1206, 151] on input "text" at bounding box center [1222, 172] width 245 height 43
paste input "BR5SP6SS"
type input "BR5SP6SS"
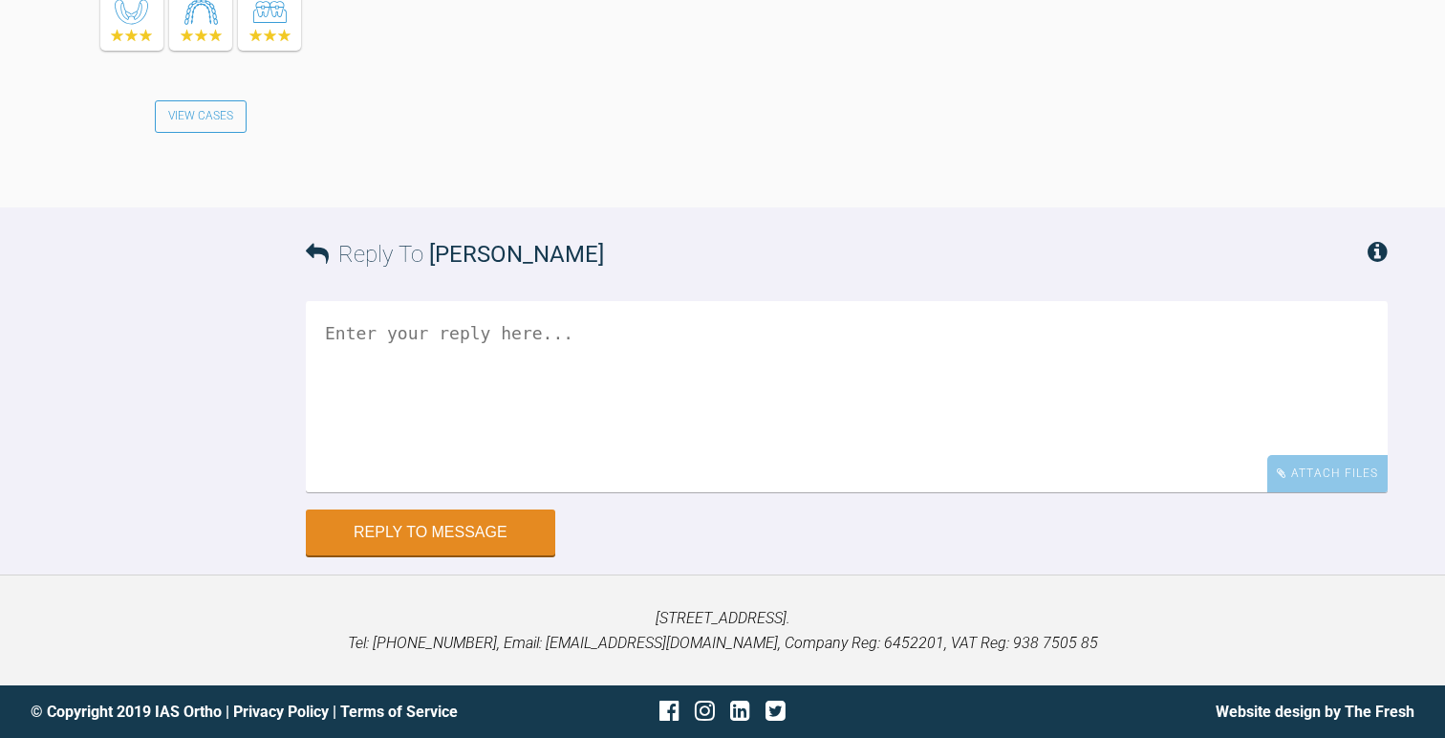
scroll to position [8938, 0]
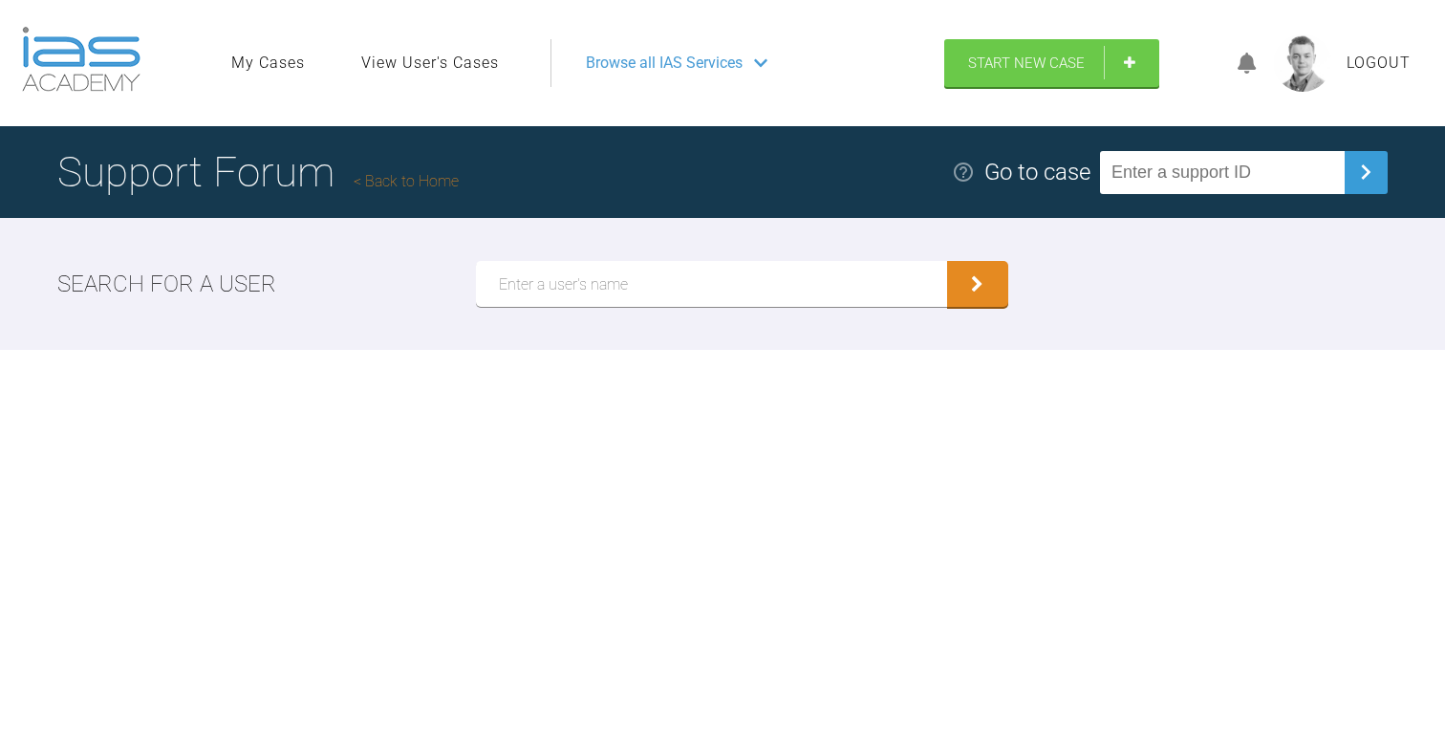
click at [1215, 160] on input "text" at bounding box center [1222, 172] width 245 height 43
paste input "EV1NMA6X"
type input "EV1NMA6X"
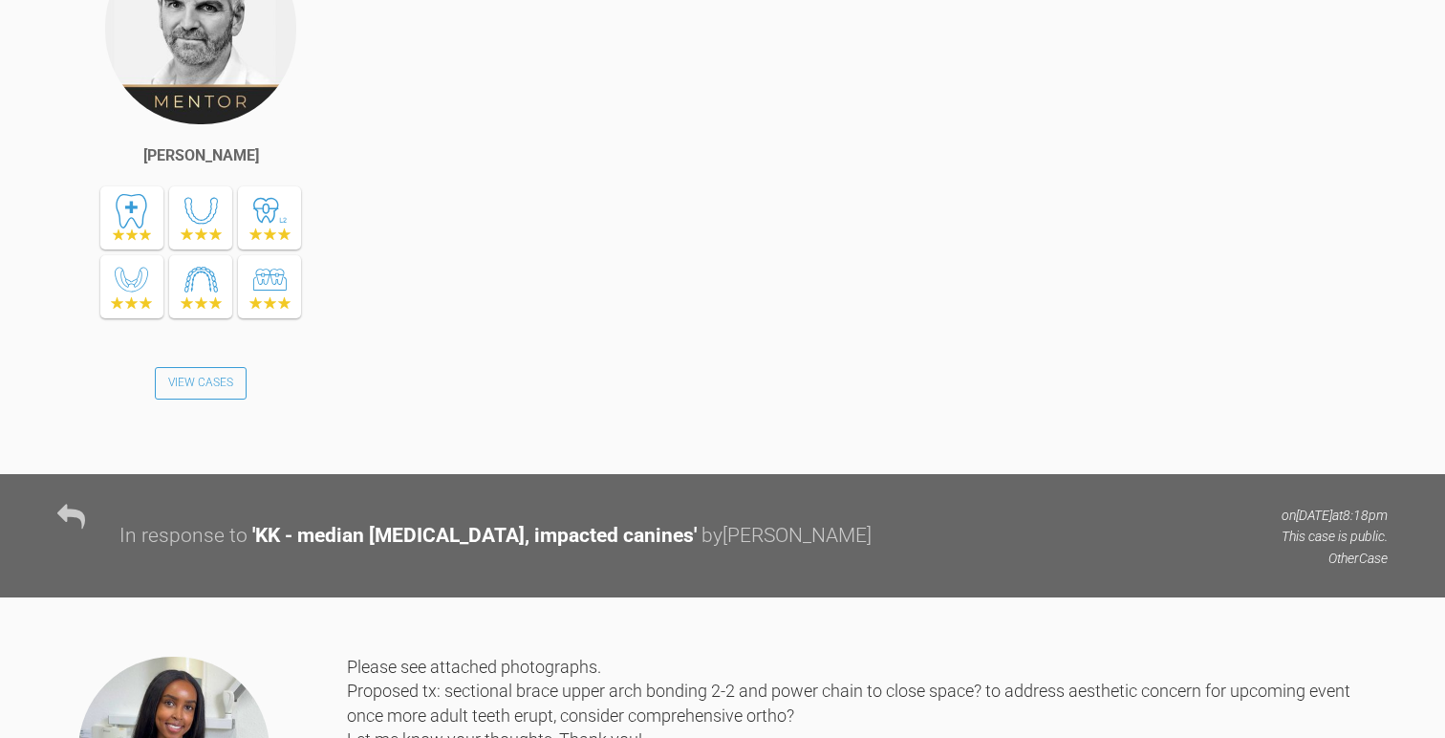
scroll to position [1394, 0]
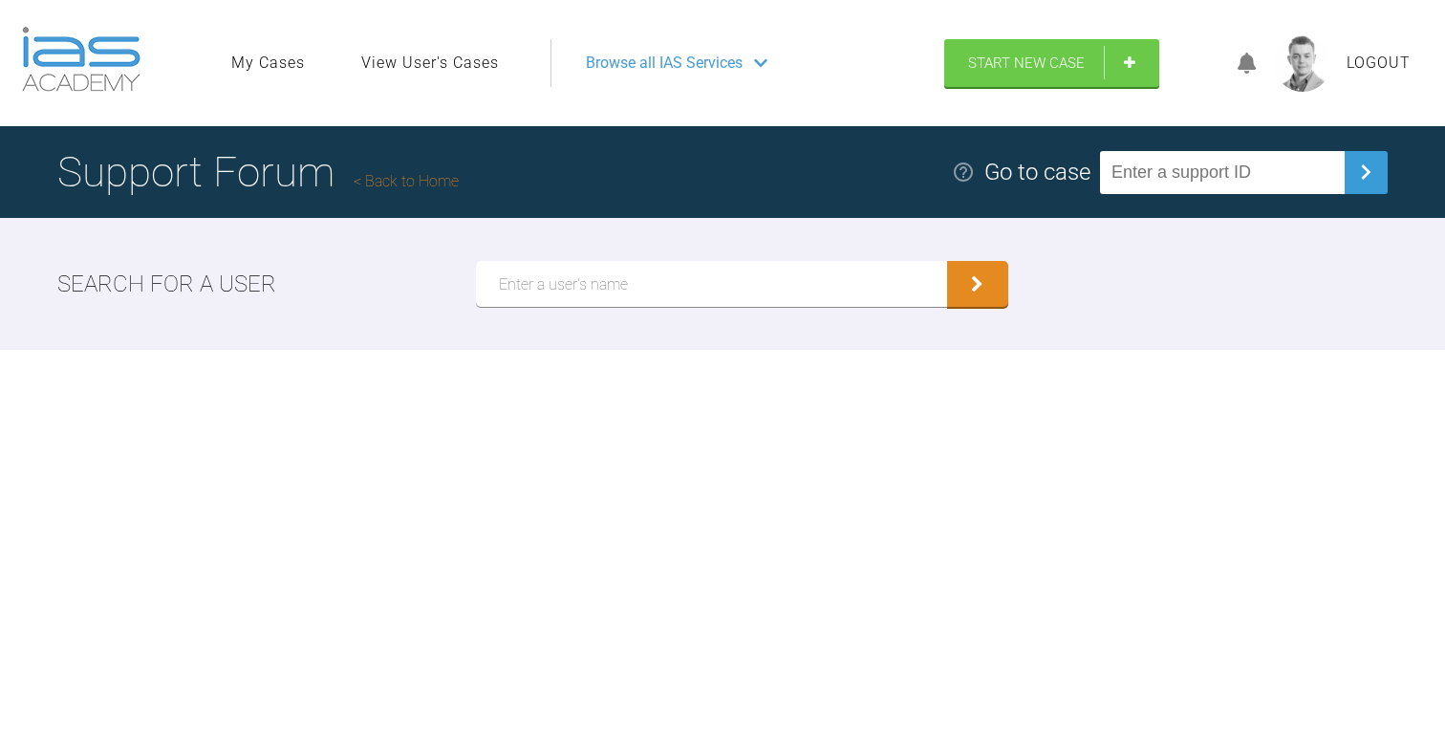
click at [1180, 171] on input "text" at bounding box center [1222, 172] width 245 height 43
paste input "BR5SP6SS"
type input "BR5SP6SS"
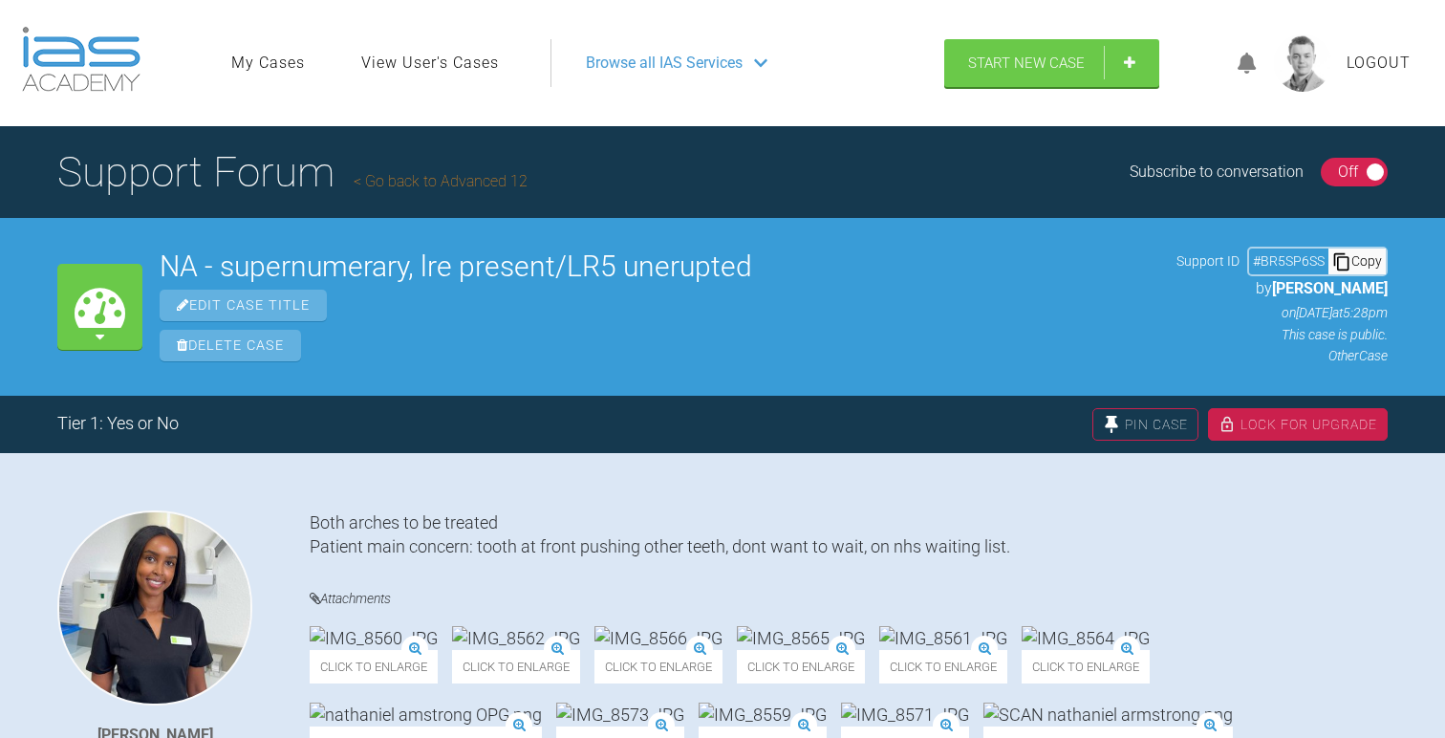
click at [1330, 423] on div "Lock For Upgrade" at bounding box center [1298, 424] width 180 height 33
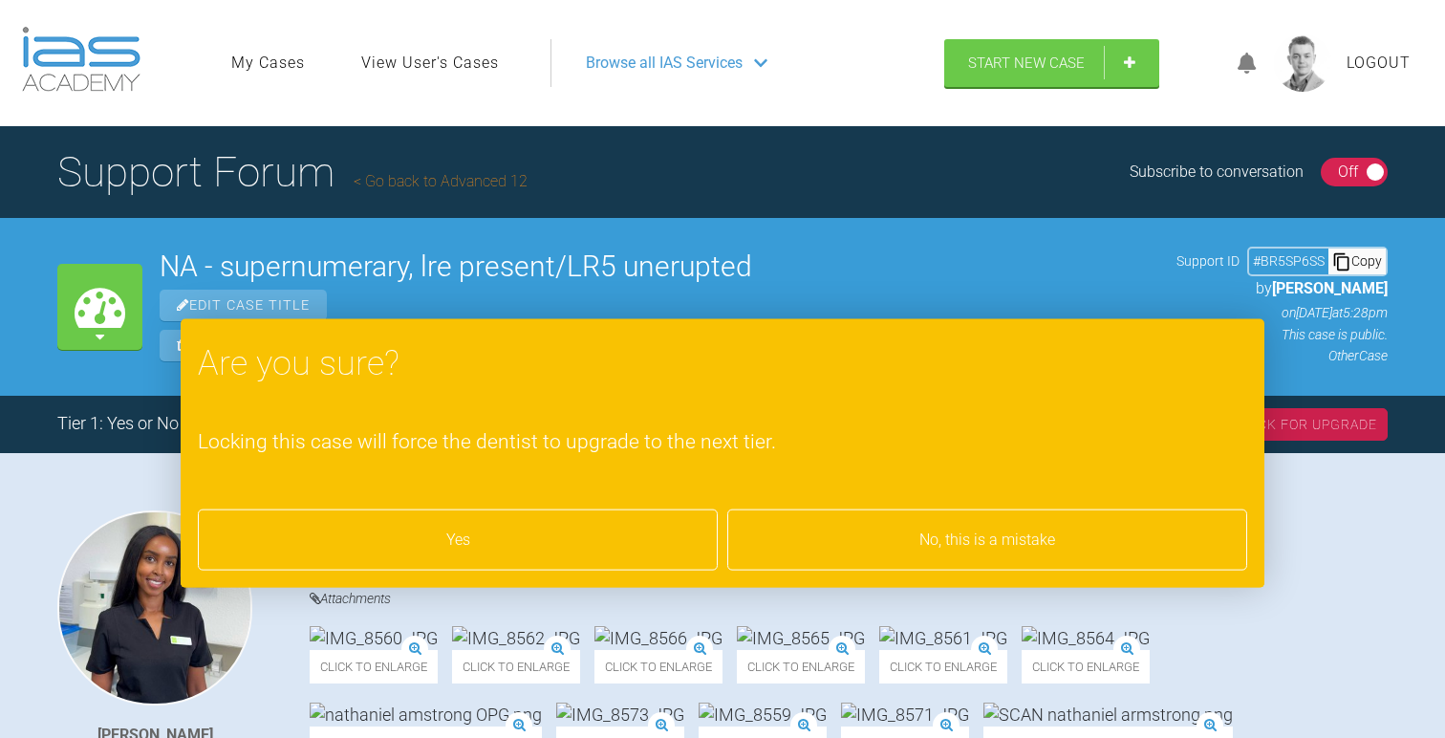
click at [537, 543] on div "Yes" at bounding box center [458, 539] width 520 height 61
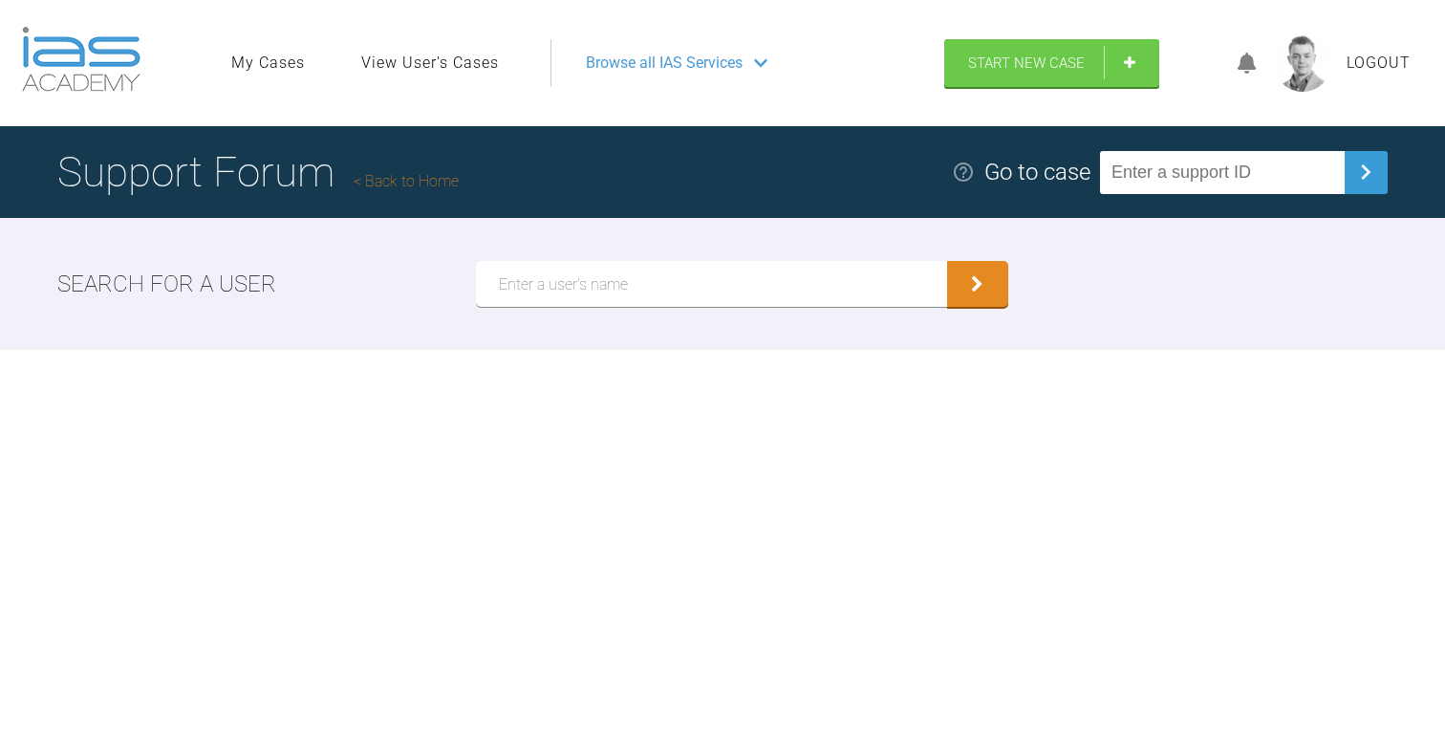
click at [1208, 173] on input "text" at bounding box center [1222, 172] width 245 height 43
paste input "P3ZEQBLS"
type input "P3ZEQBLS"
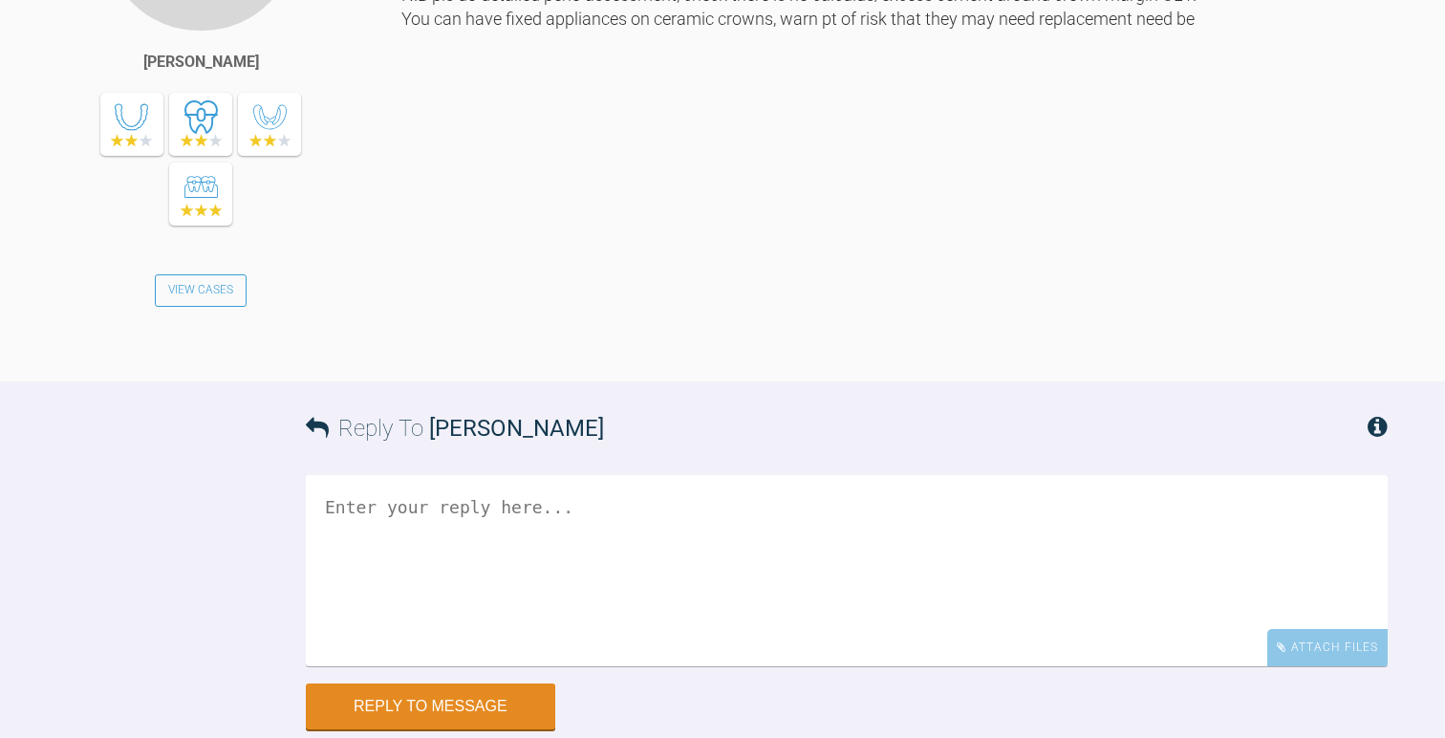
scroll to position [3599, 0]
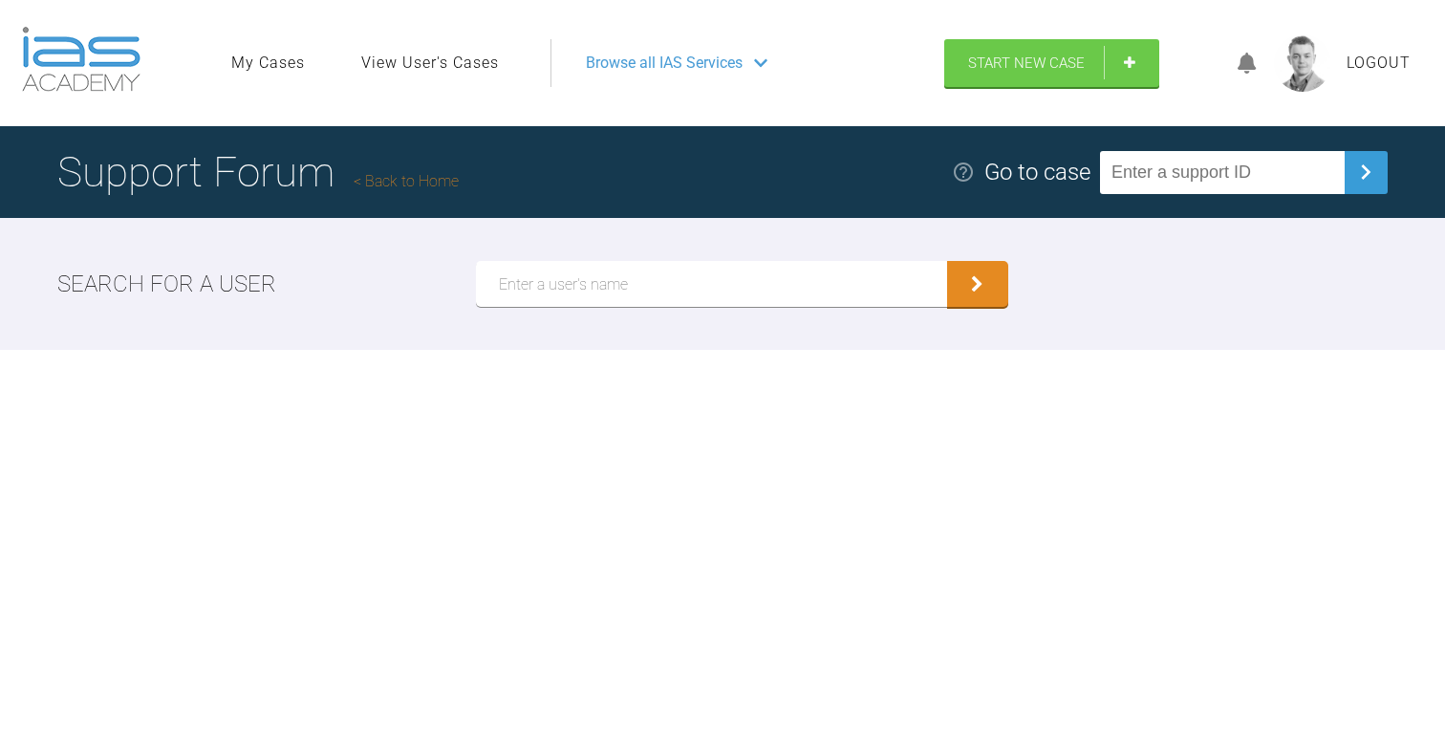
click at [1216, 157] on input "text" at bounding box center [1222, 172] width 245 height 43
paste input "EV1NMA6X"
type input "EV1NMA6X"
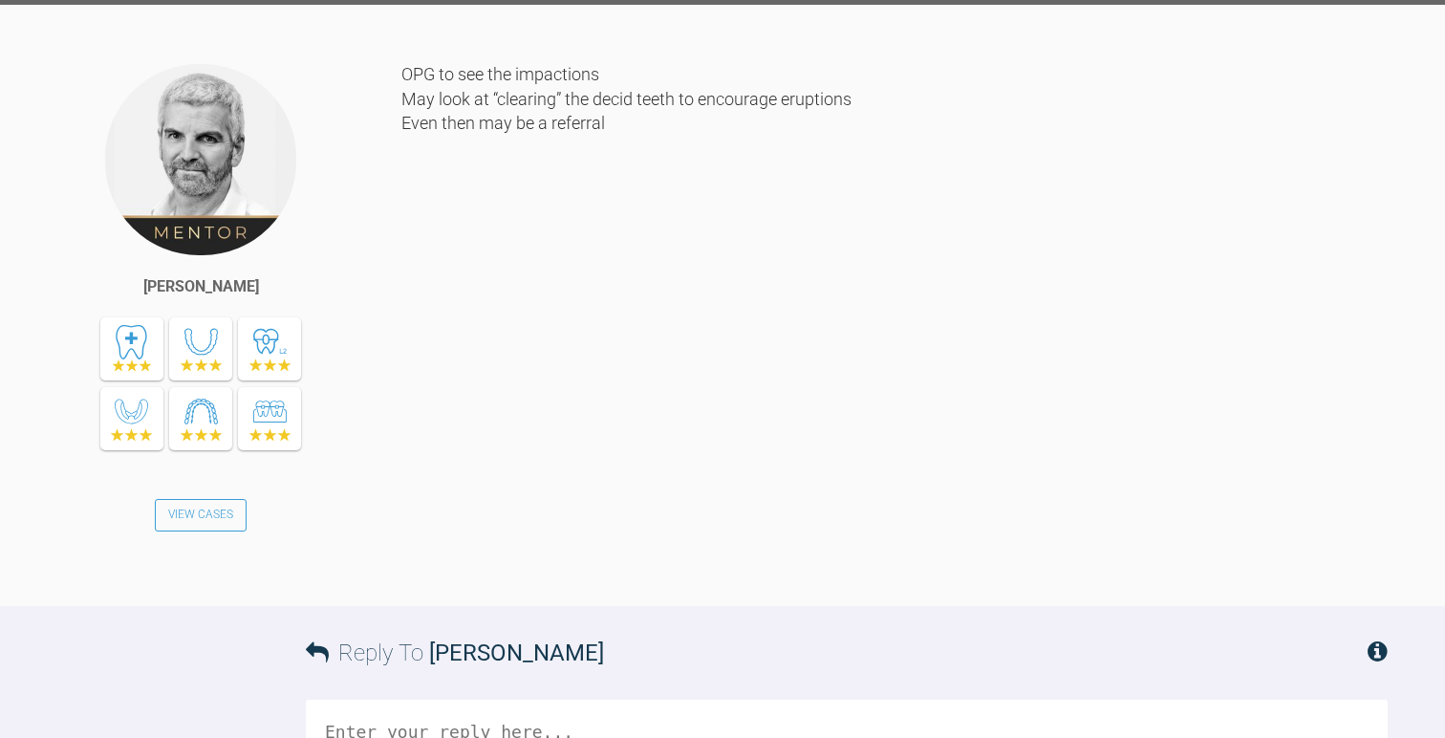
scroll to position [2626, 0]
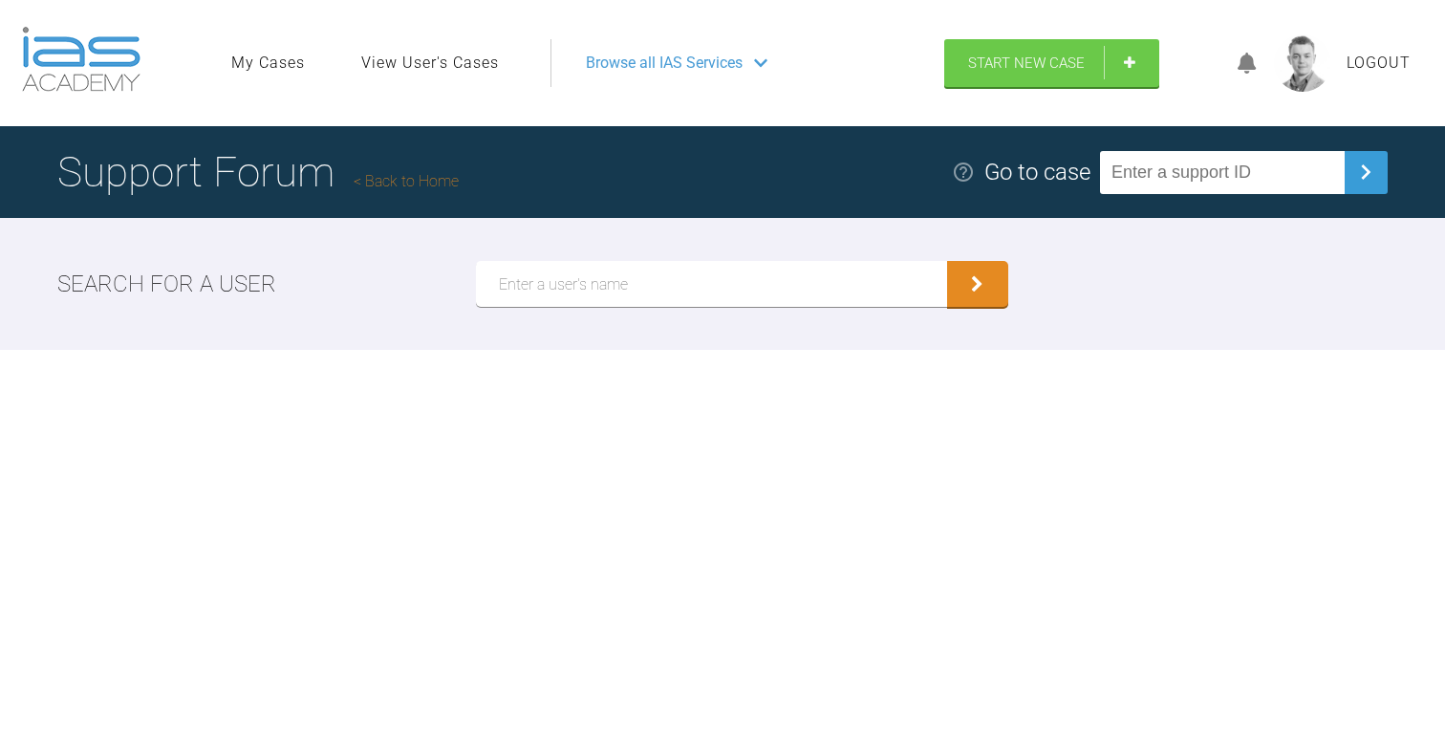
click at [1233, 182] on input "text" at bounding box center [1222, 172] width 245 height 43
paste input "WWDRWBTC"
type input "WWDRWBTC"
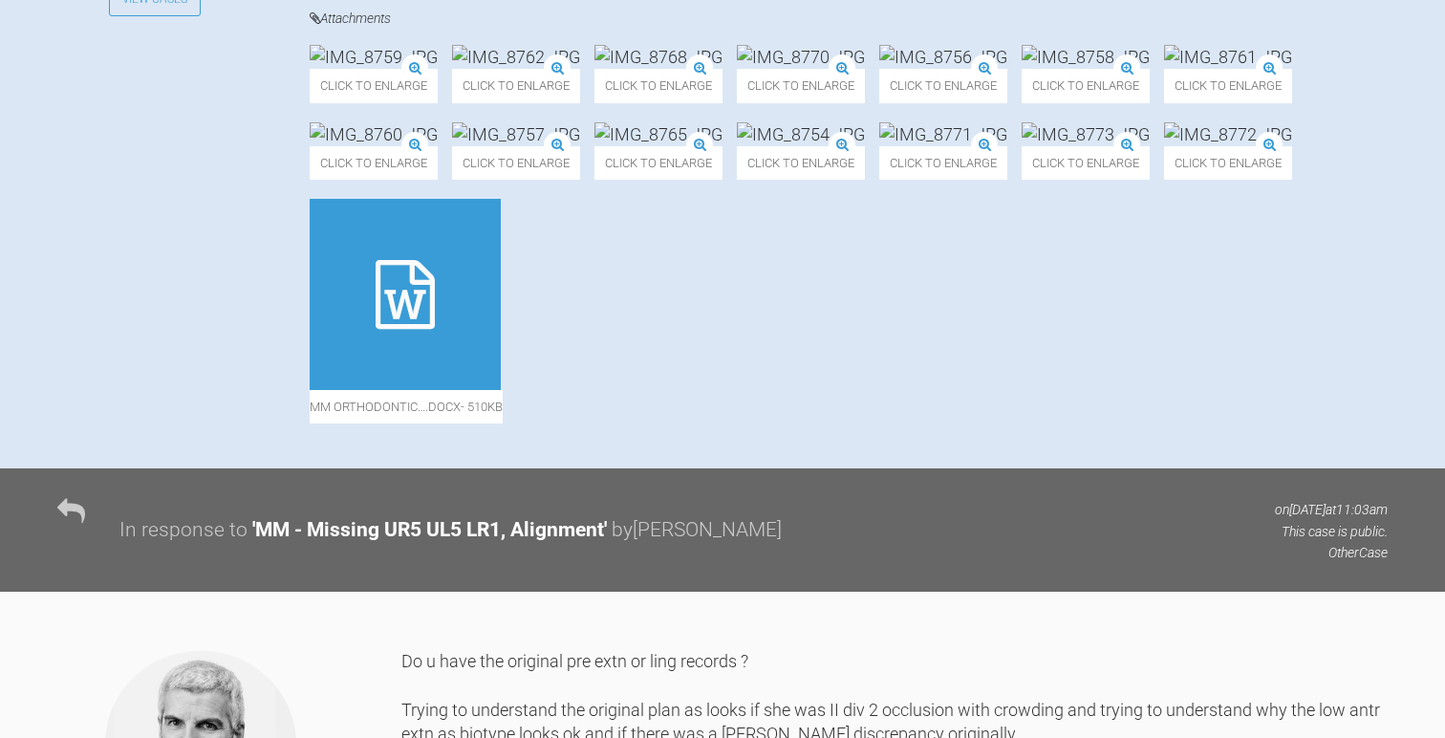
scroll to position [847, 0]
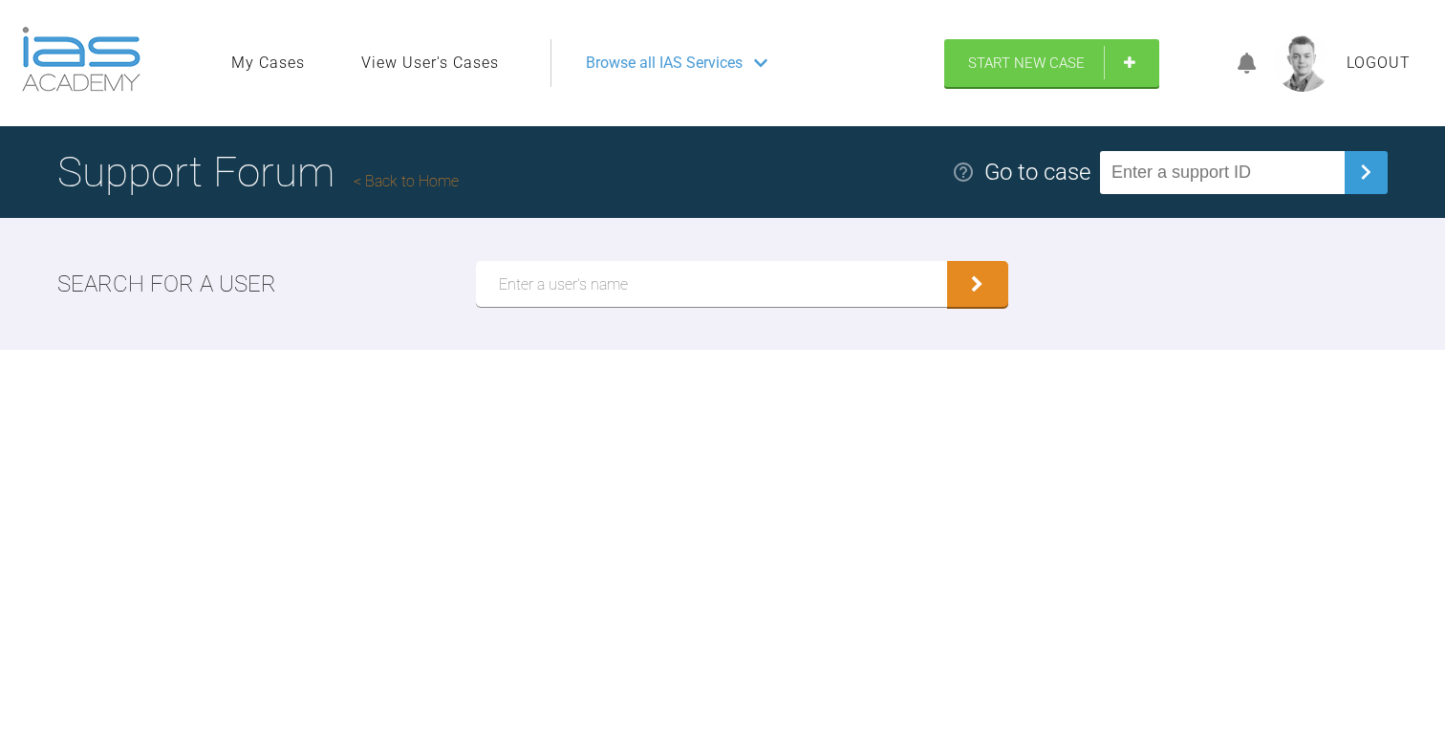
click at [1208, 173] on input "text" at bounding box center [1222, 172] width 245 height 43
paste input "9FQ0LPIX"
type input "9FQ0LPIX"
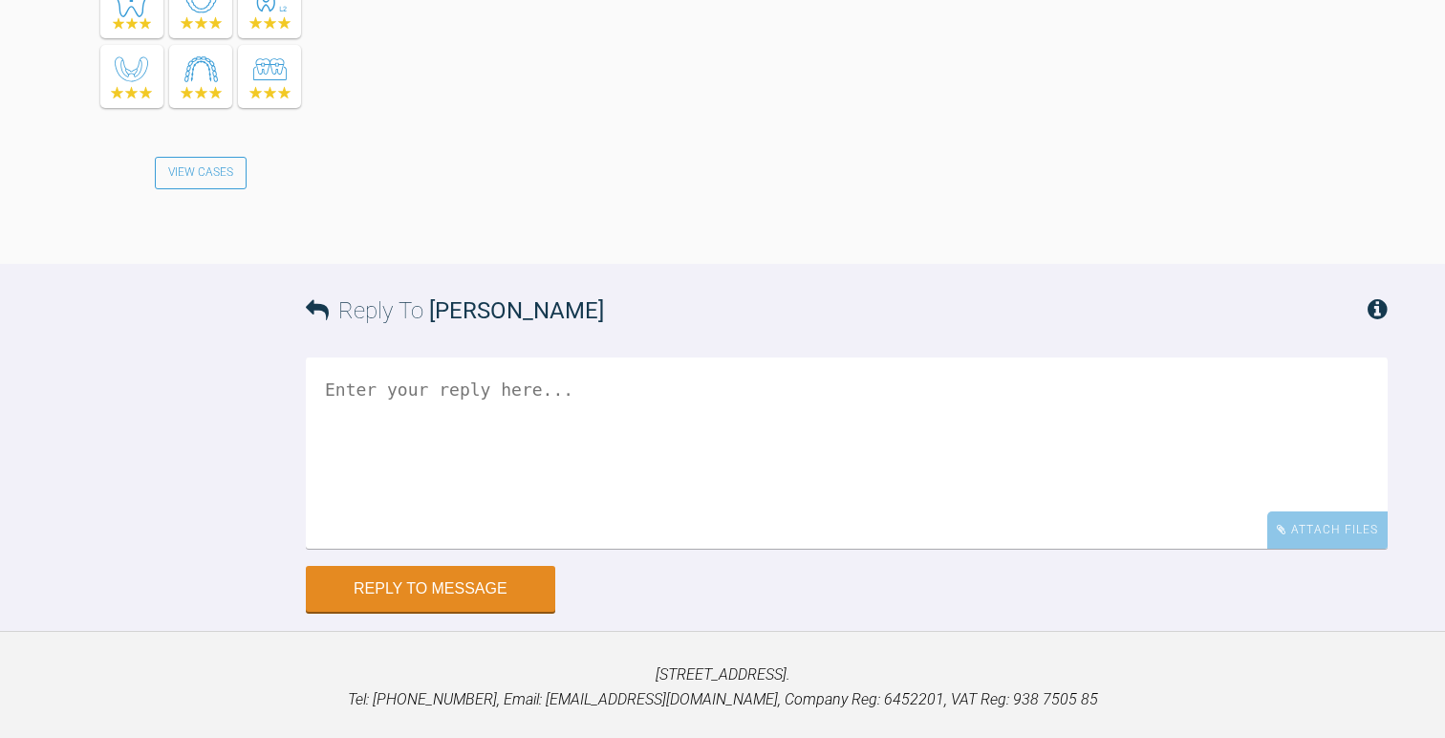
scroll to position [1557, 0]
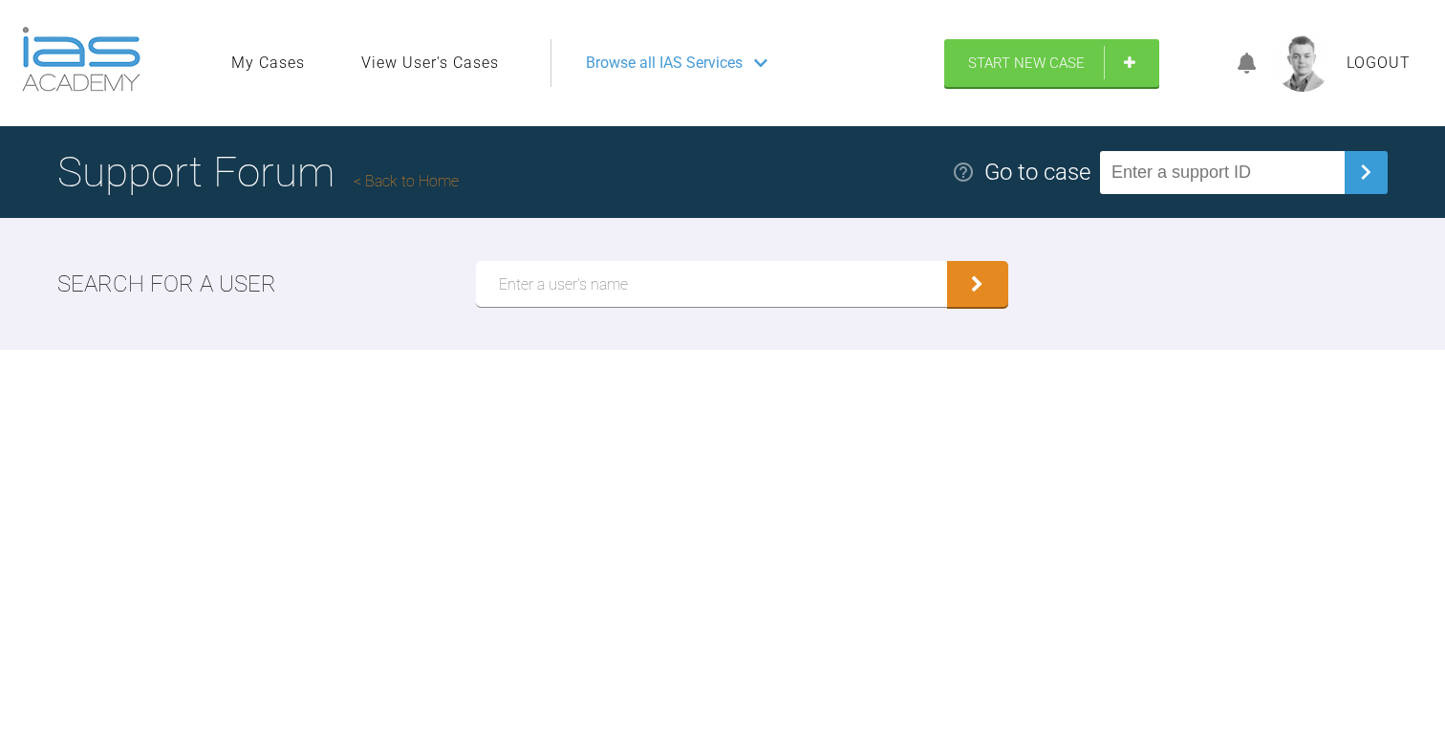
click at [1184, 183] on input "text" at bounding box center [1222, 172] width 245 height 43
paste input "QW5WLIHI"
type input "QW5WLIHI"
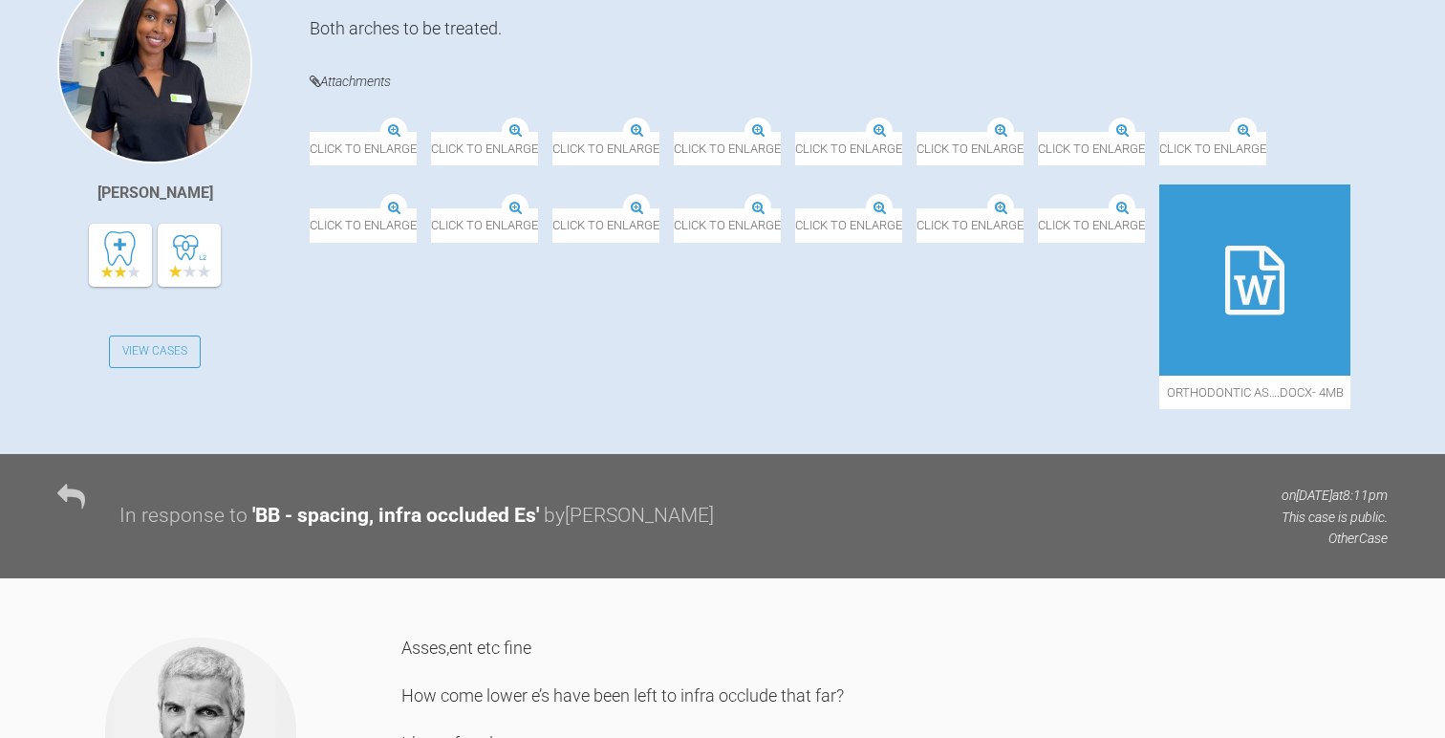
scroll to position [540, 0]
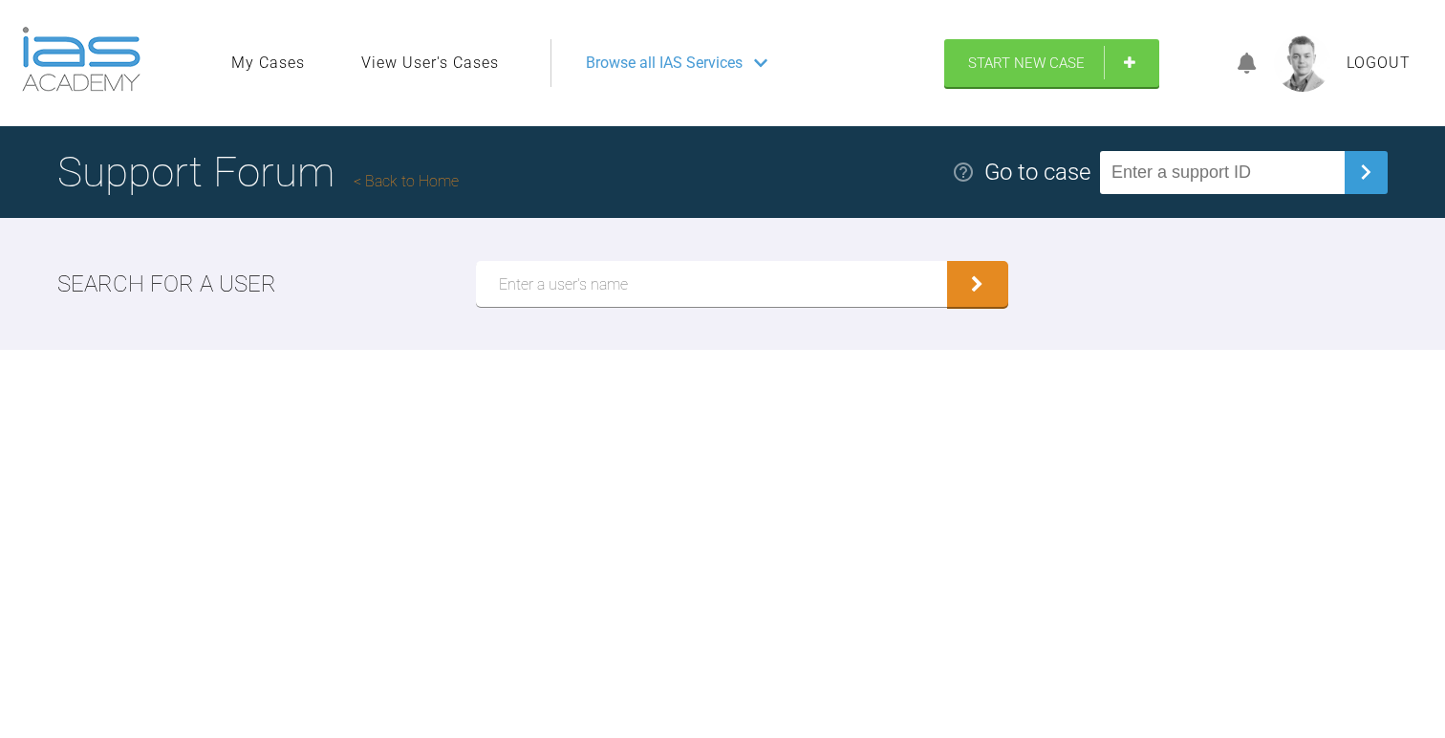
click at [1186, 181] on input "text" at bounding box center [1222, 172] width 245 height 43
paste input "5CGZCKPH"
type input "5CGZCKPH"
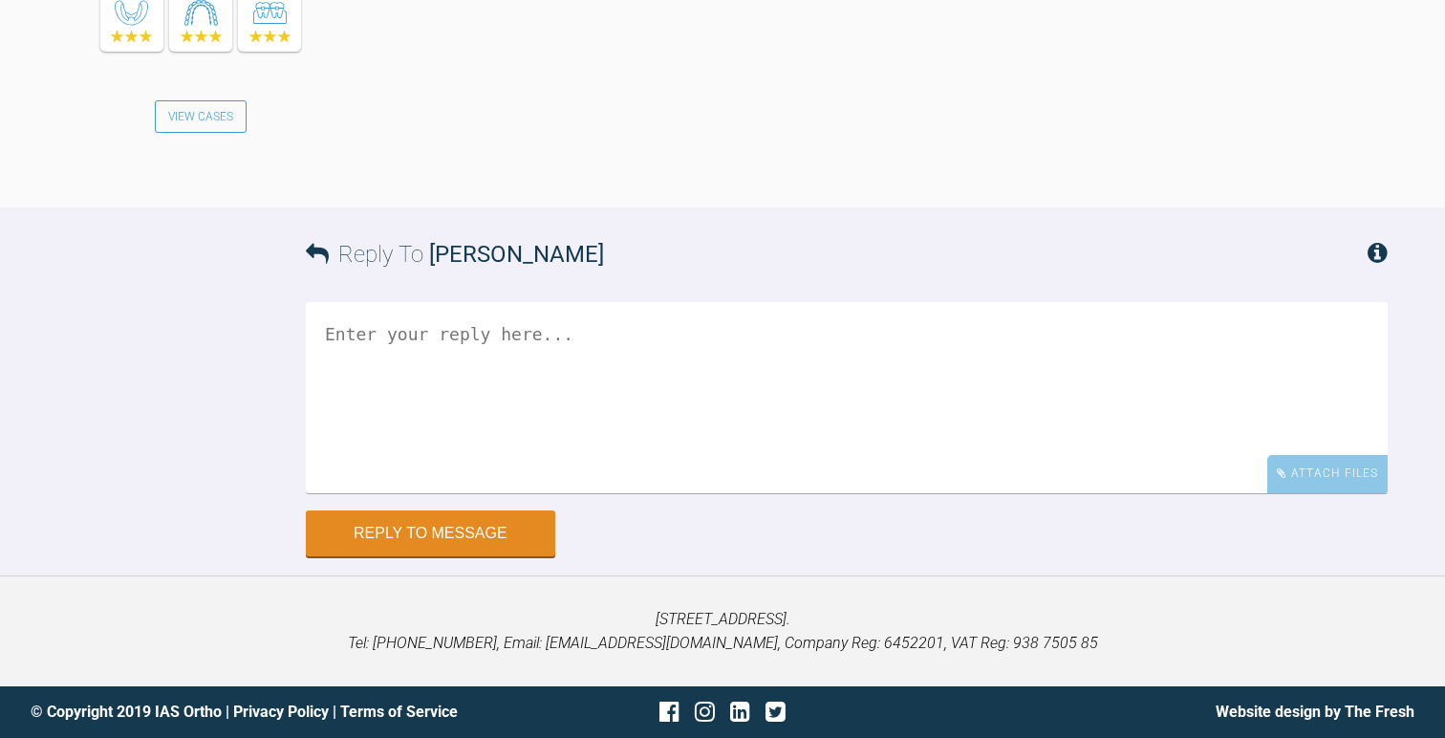
scroll to position [9137, 0]
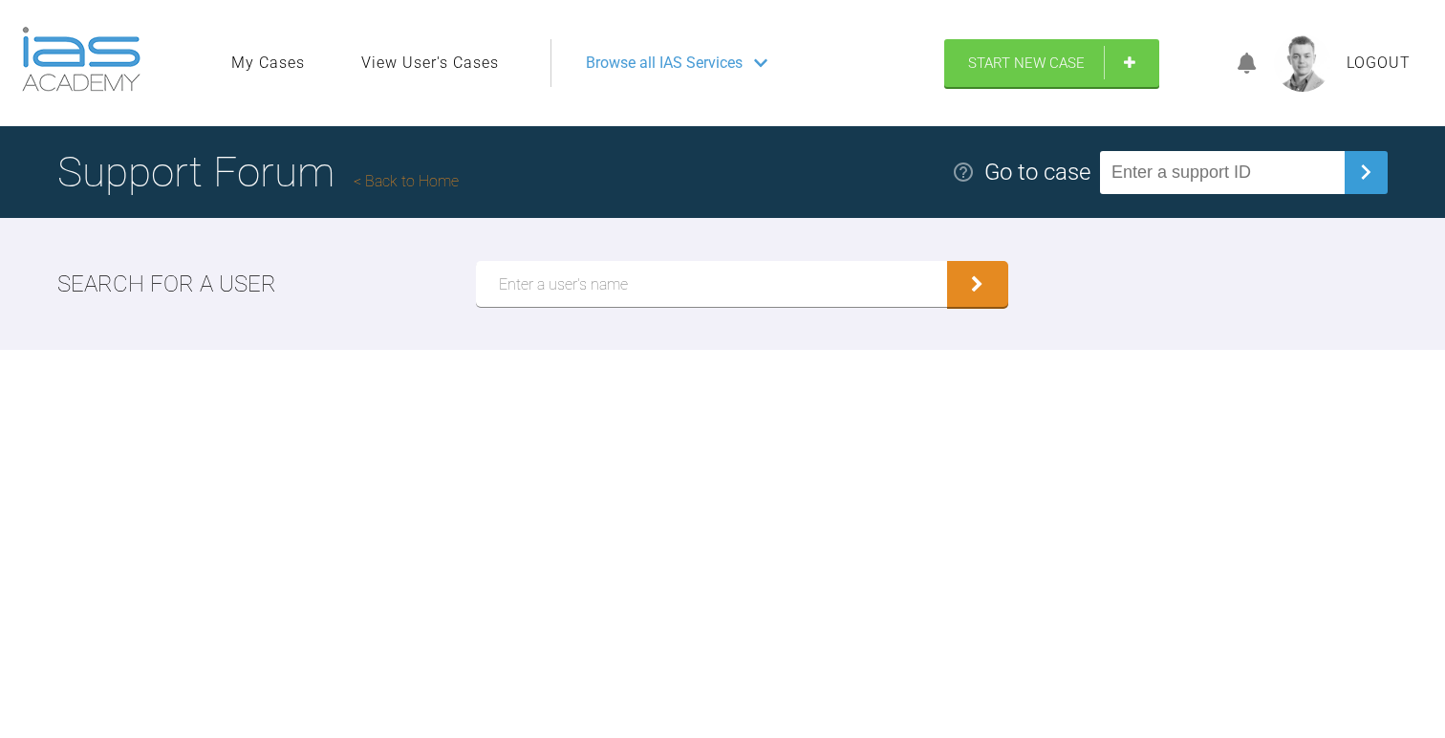
click at [1209, 163] on input "text" at bounding box center [1222, 172] width 245 height 43
paste input "XSNDW4SP"
type input "XSNDW4SP"
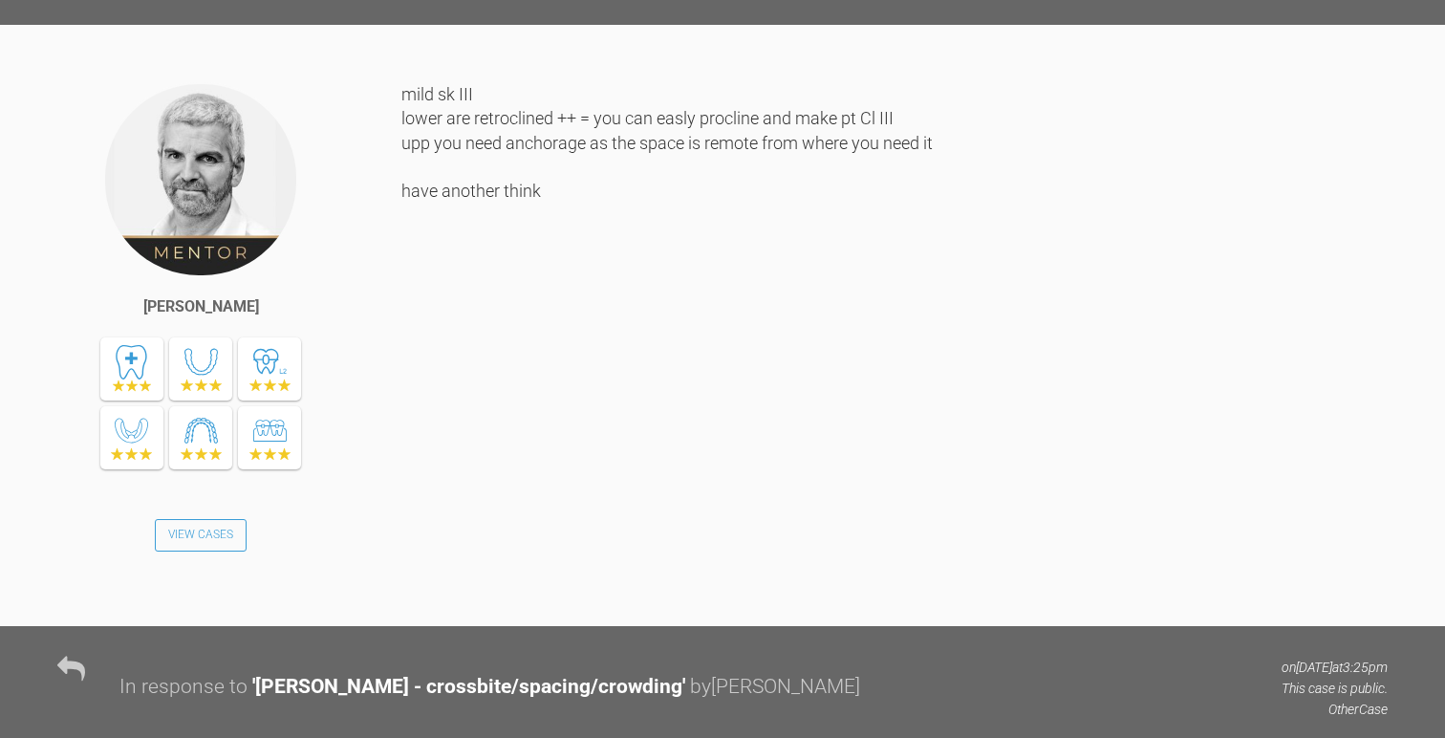
scroll to position [8669, 0]
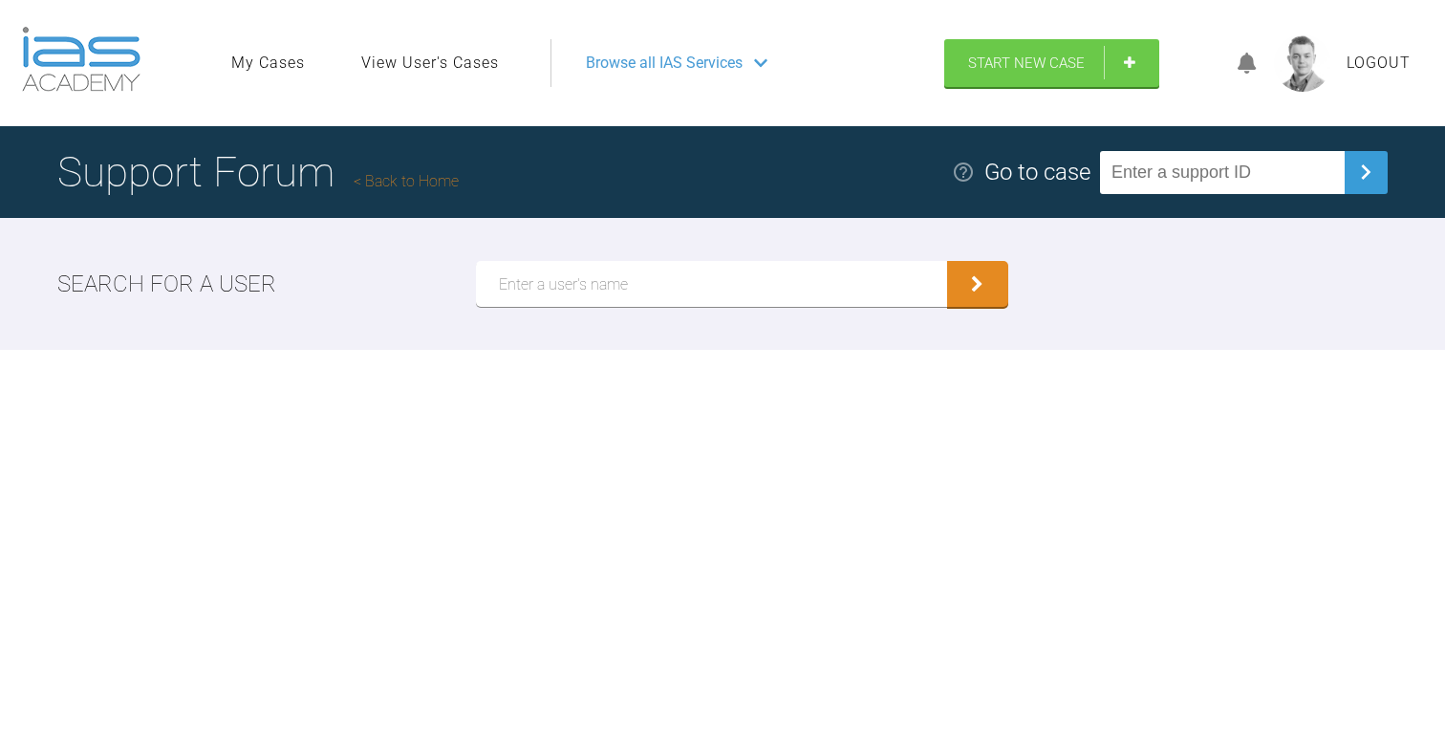
click at [470, 55] on link "View User's Cases" at bounding box center [430, 63] width 138 height 25
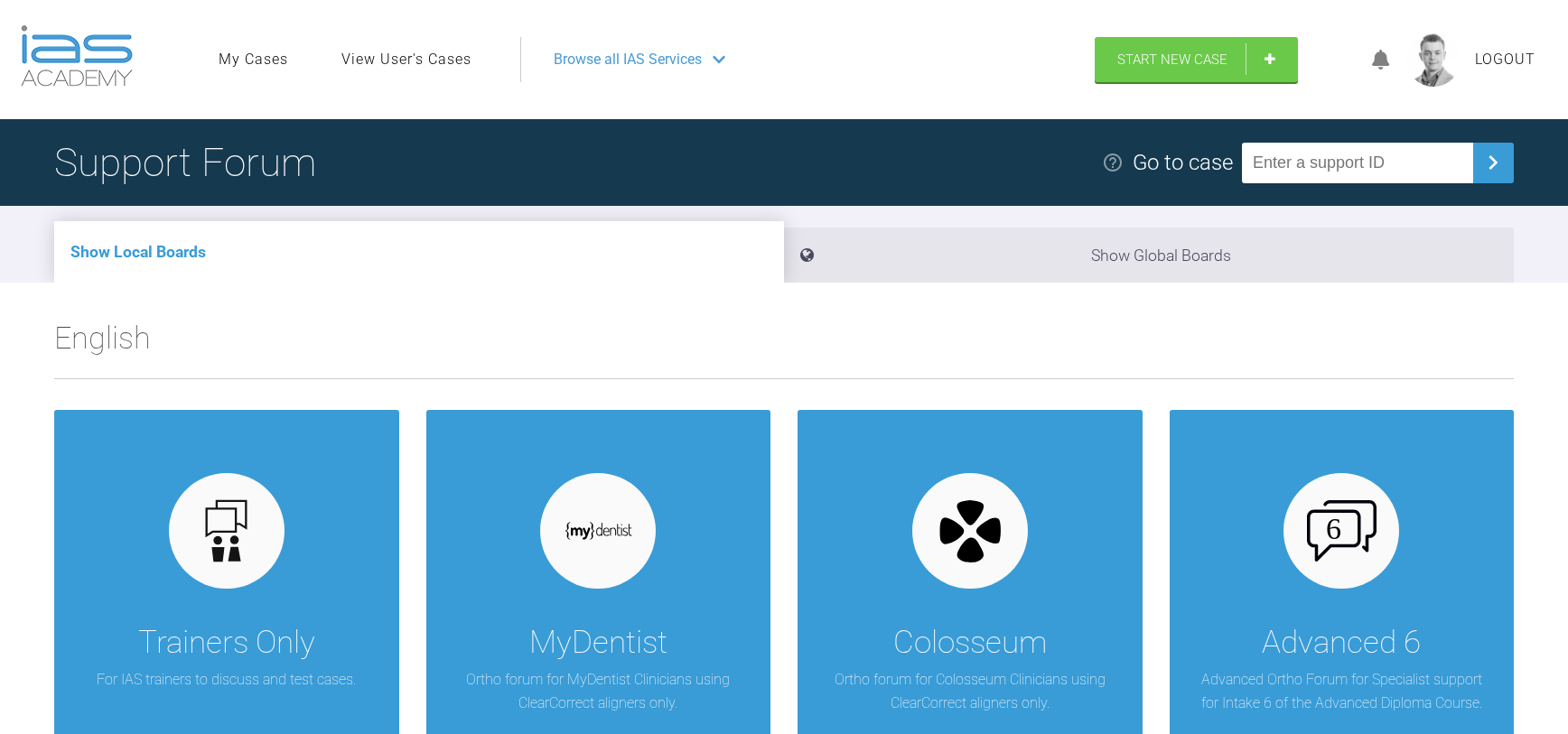
click at [403, 49] on link "View User's Cases" at bounding box center [406, 60] width 130 height 24
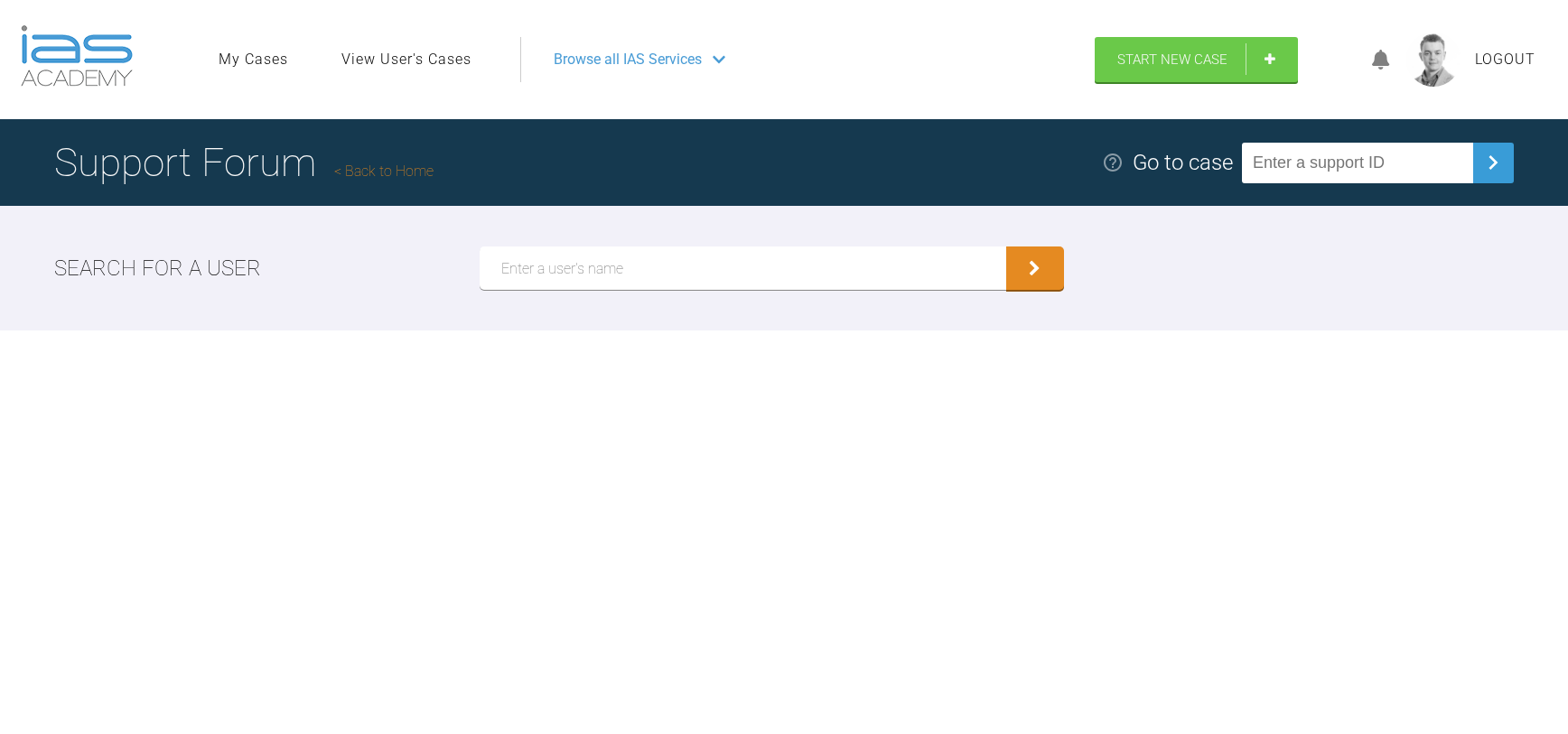
click at [783, 256] on input "text" at bounding box center [743, 268] width 526 height 43
type input "A"
type input "Sarah Gatley"
click at [1007, 247] on button "submit" at bounding box center [1035, 268] width 58 height 43
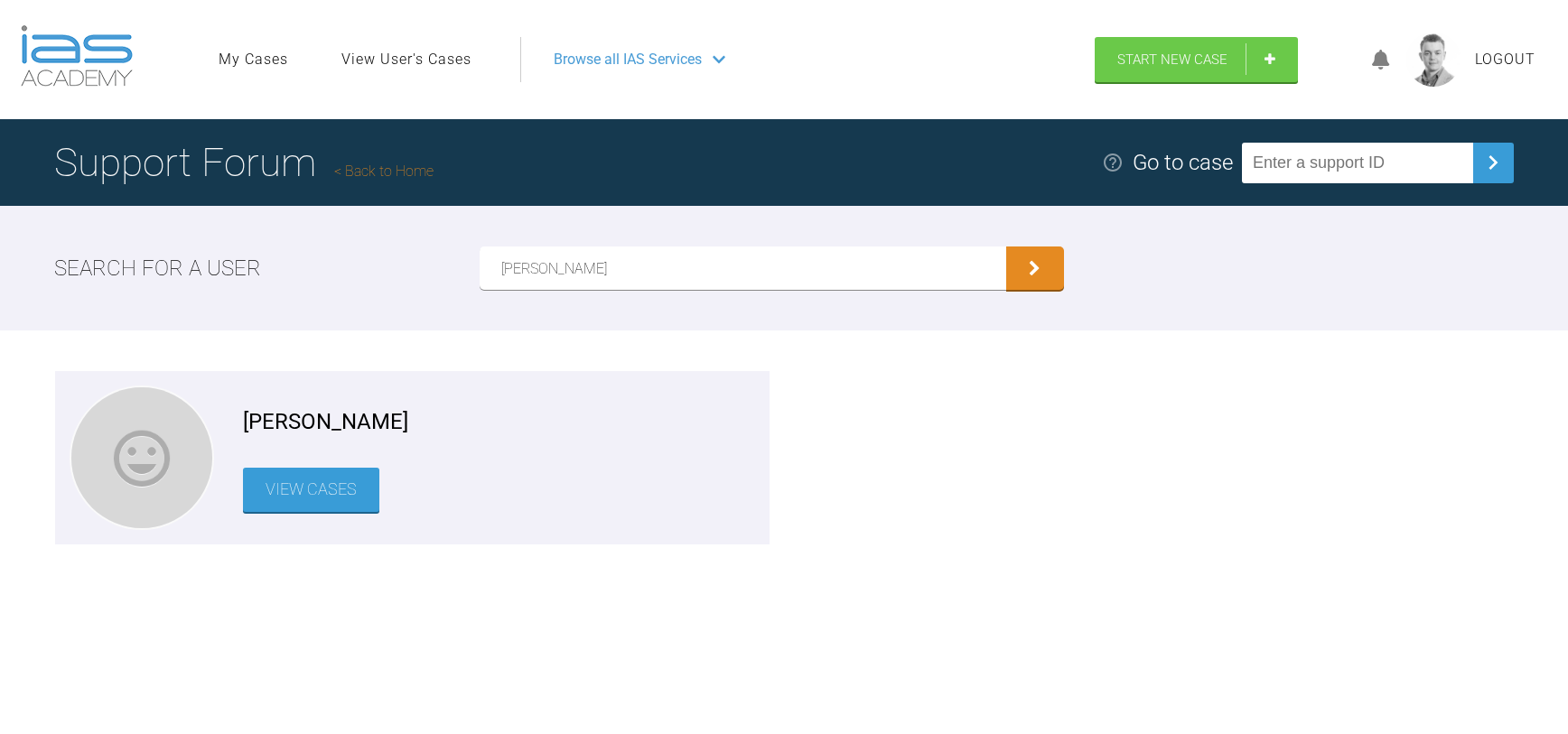
click at [325, 490] on link "View Cases" at bounding box center [311, 489] width 136 height 44
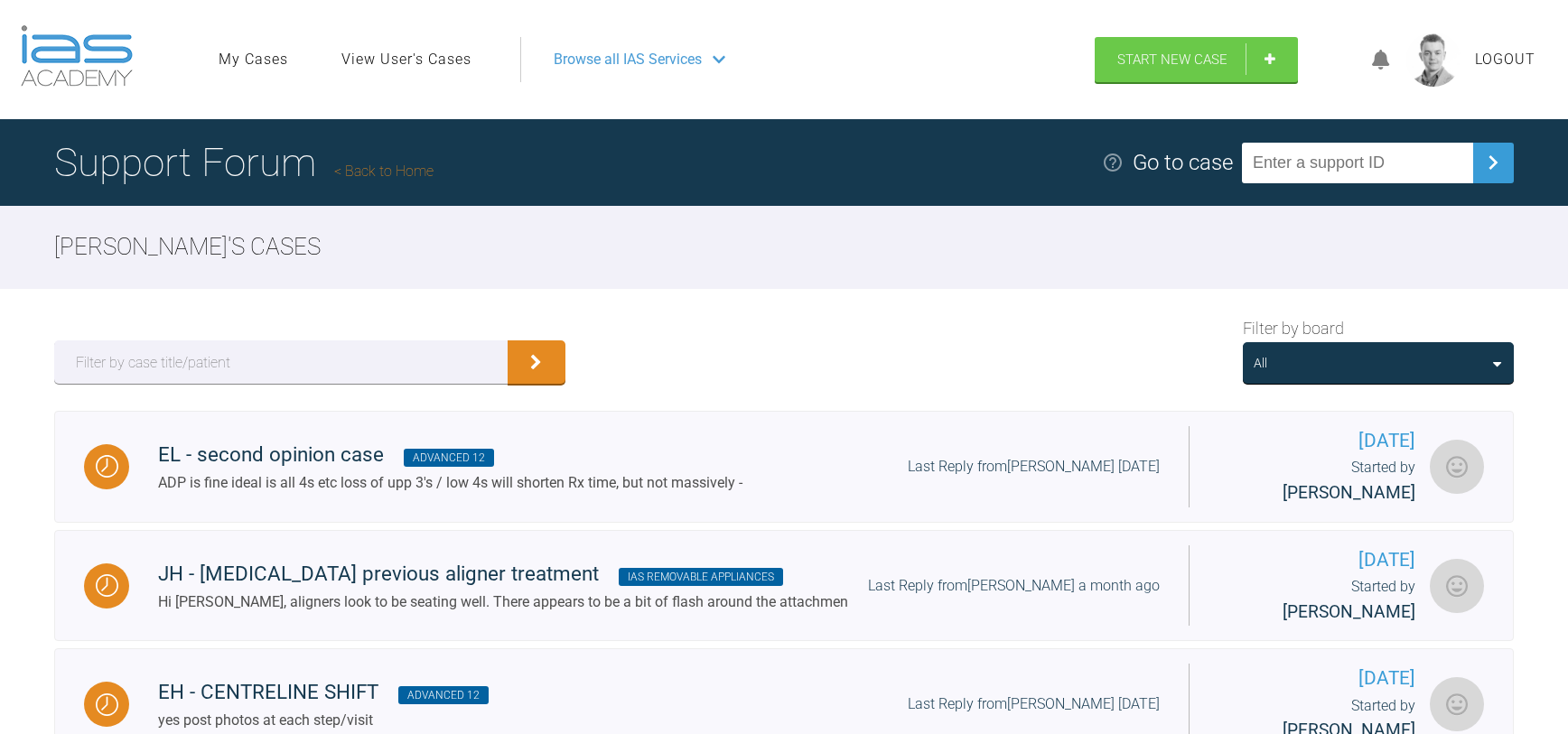
click at [1306, 369] on div "All" at bounding box center [1379, 363] width 250 height 20
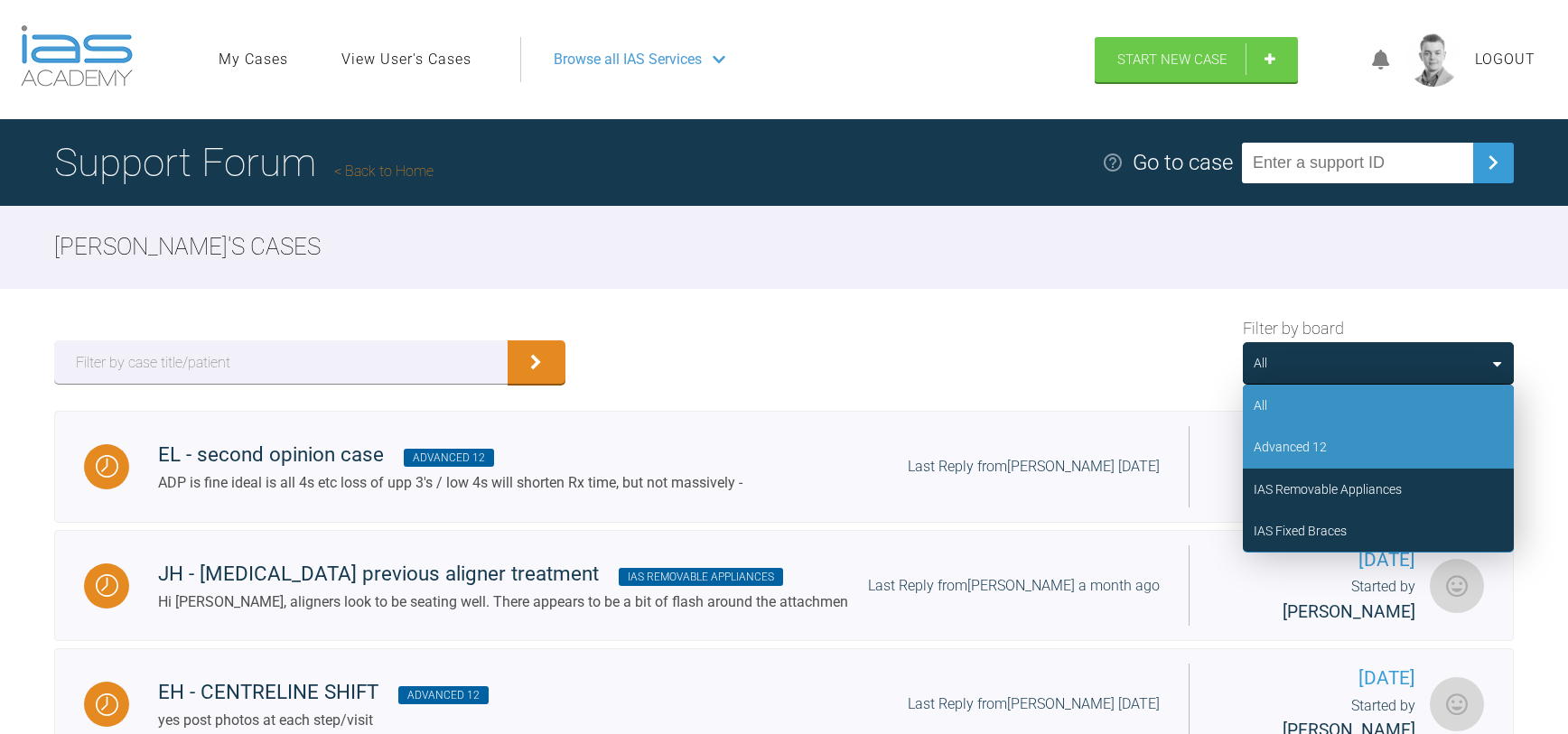
click at [1307, 458] on div "Advanced 12" at bounding box center [1378, 447] width 271 height 42
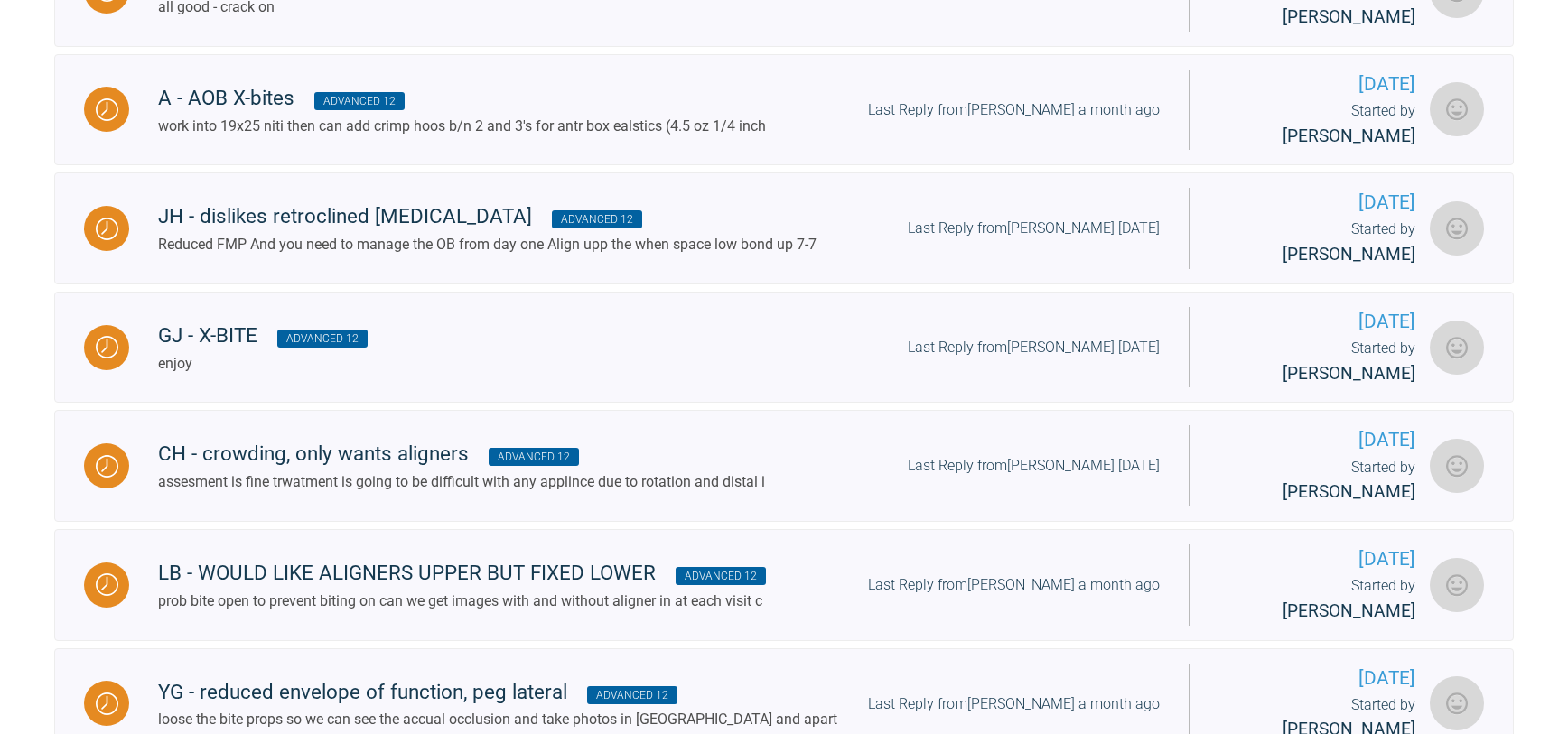
scroll to position [1525, 0]
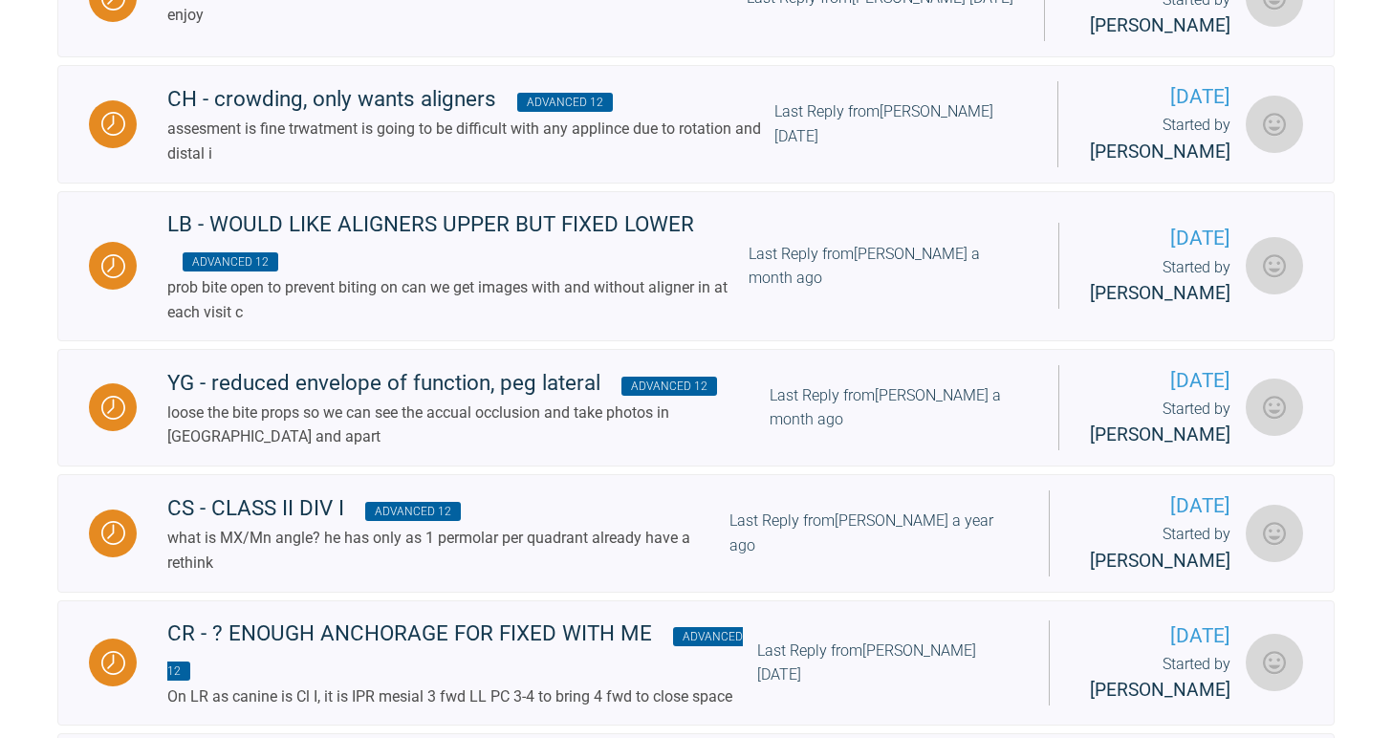
scroll to position [2143, 0]
